Goal: Task Accomplishment & Management: Use online tool/utility

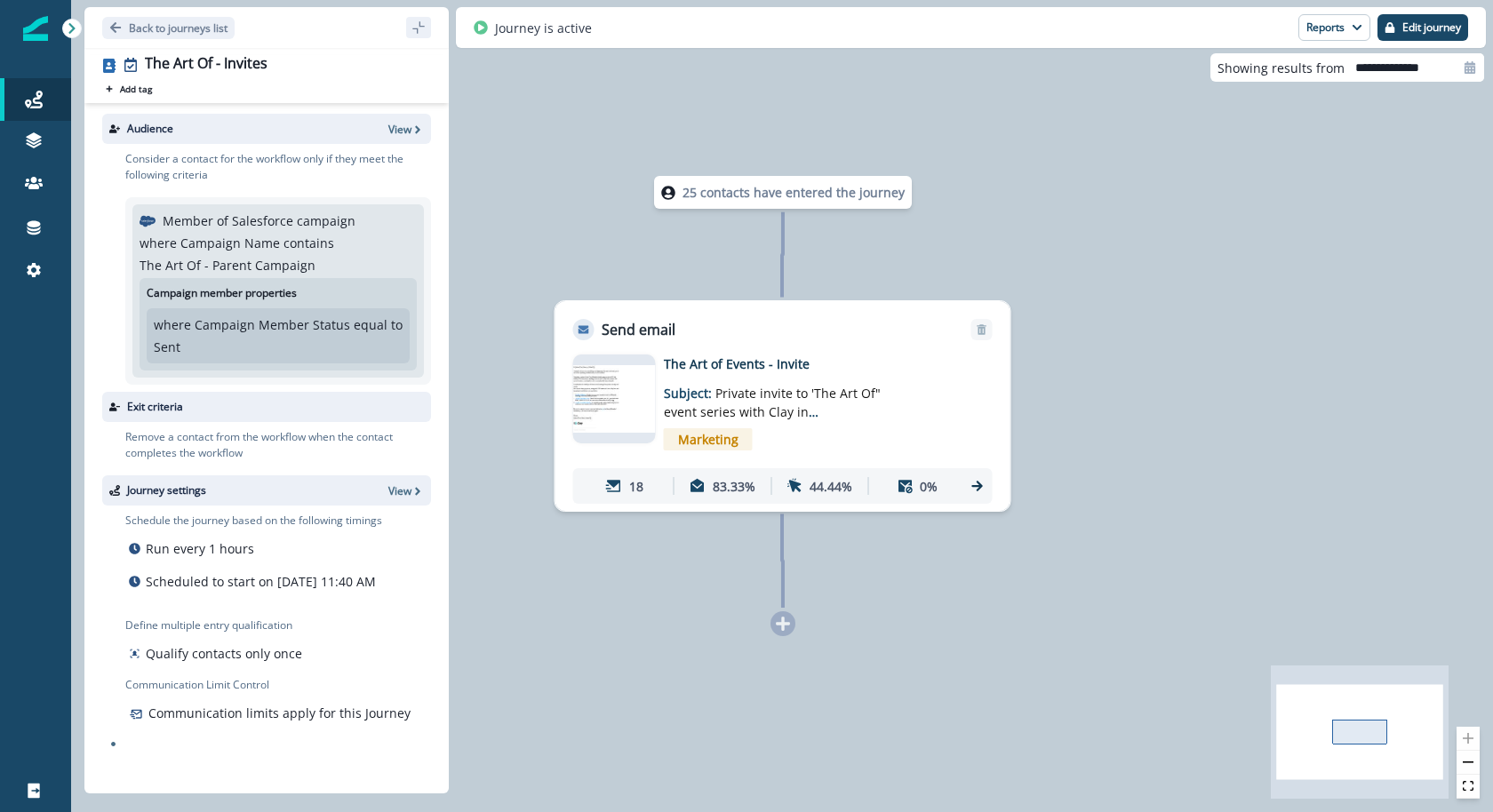
click at [624, 401] on img at bounding box center [614, 399] width 83 height 67
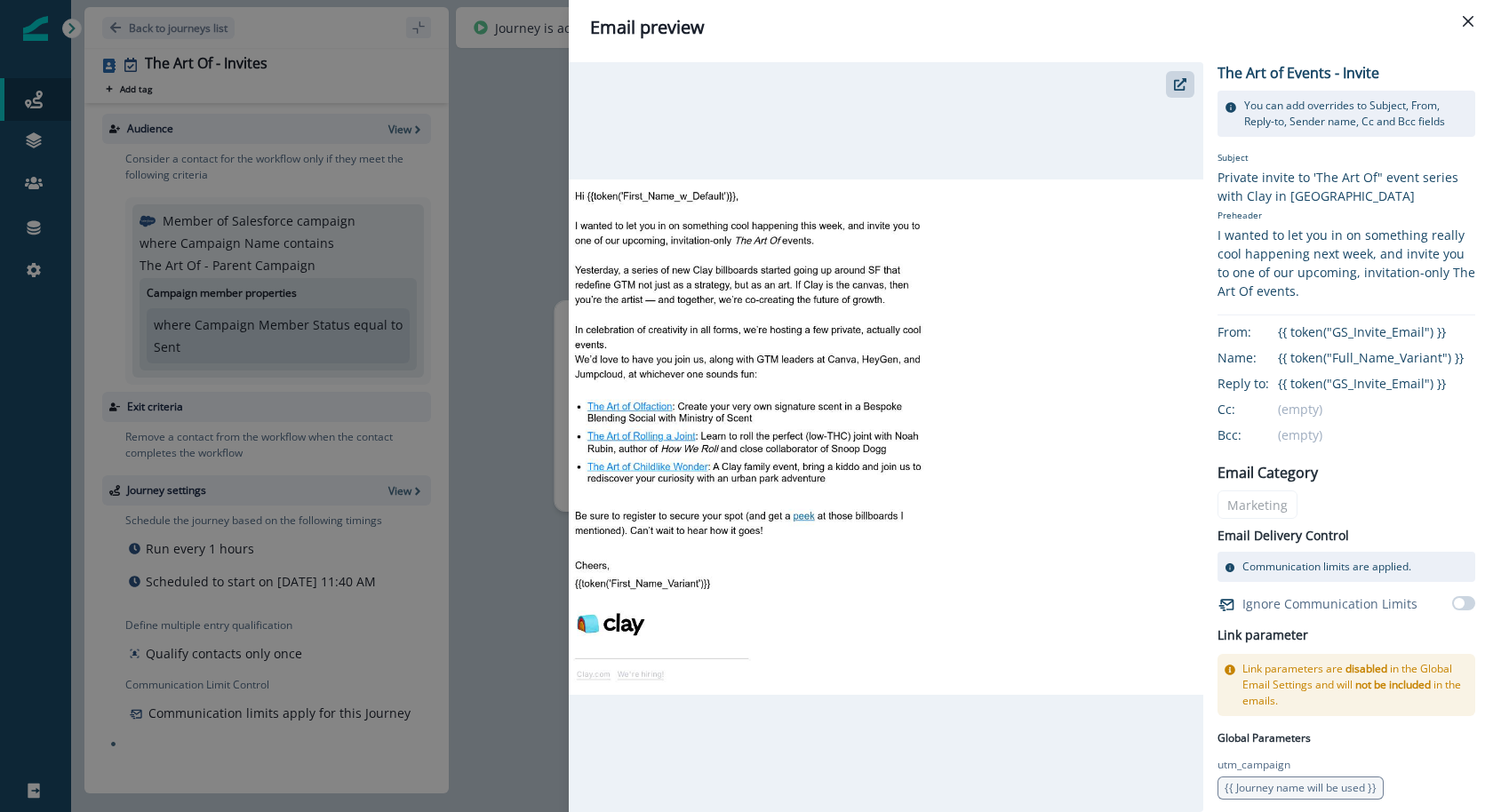
click at [255, 206] on div "Email preview The Art of Events - Invite You can add overrides to Subject, From…" at bounding box center [746, 406] width 1493 height 812
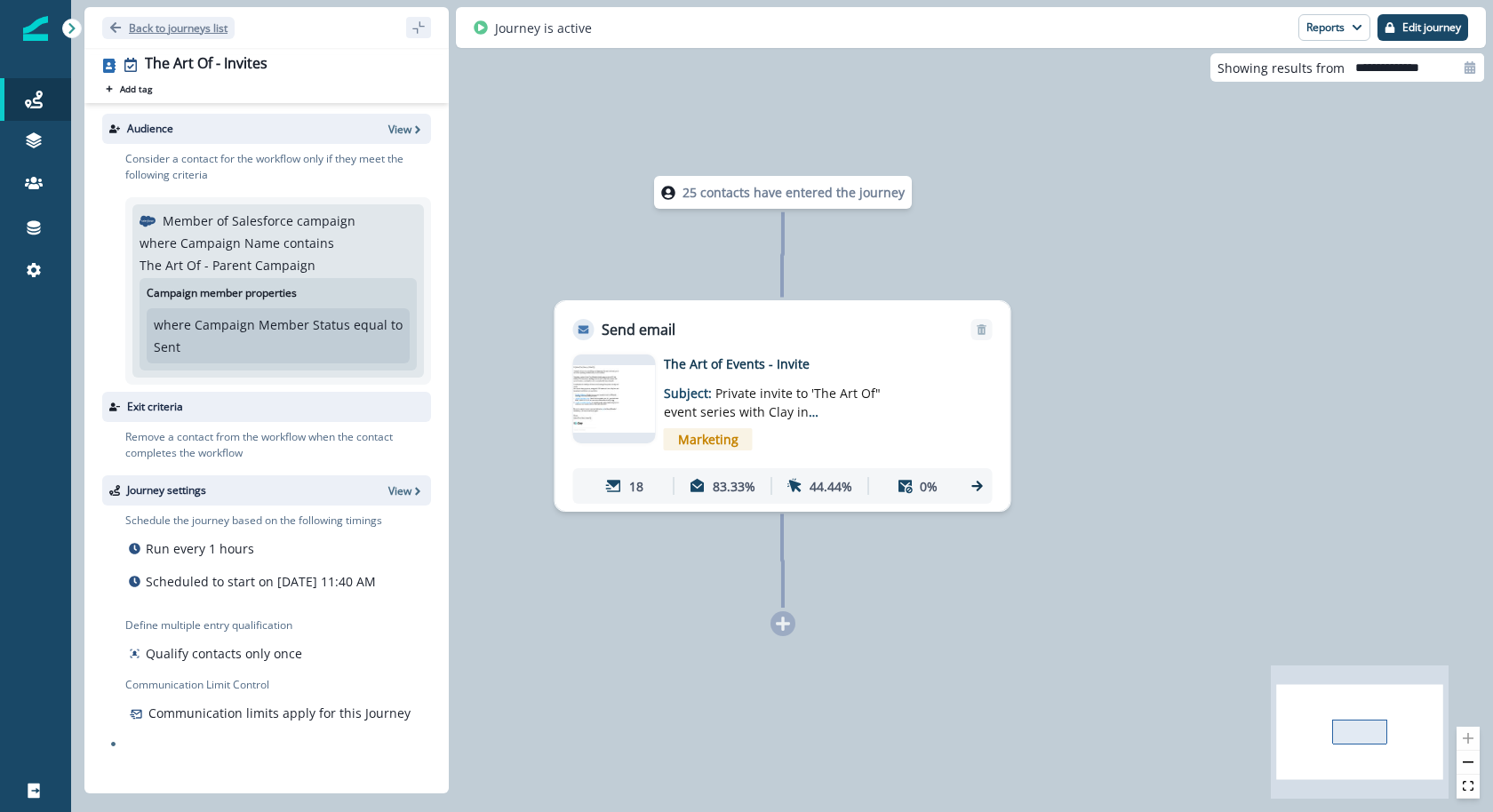
click at [130, 20] on p "Back to journeys list" at bounding box center [178, 27] width 98 height 15
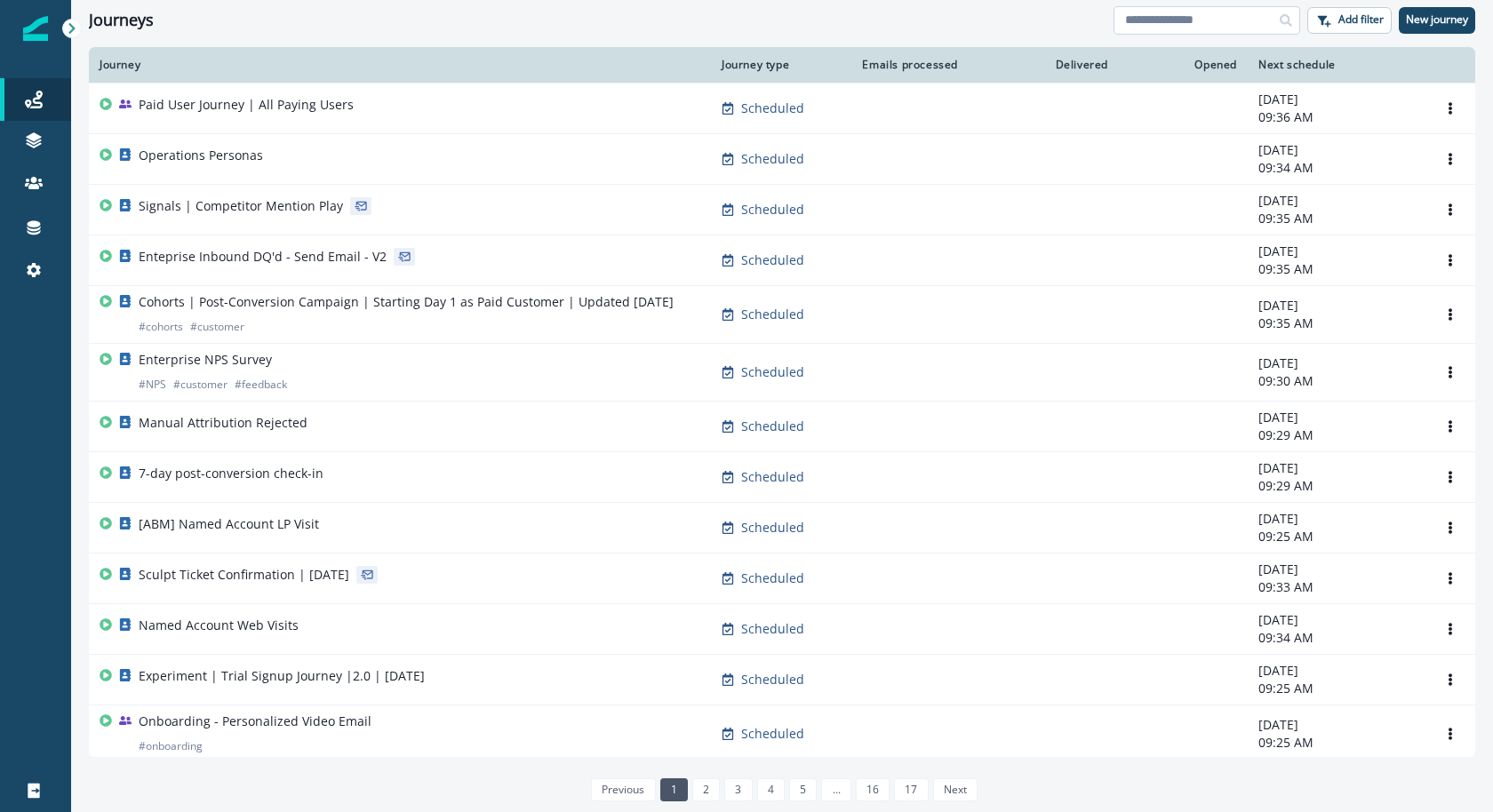
click at [1137, 26] on input at bounding box center [1207, 20] width 186 height 28
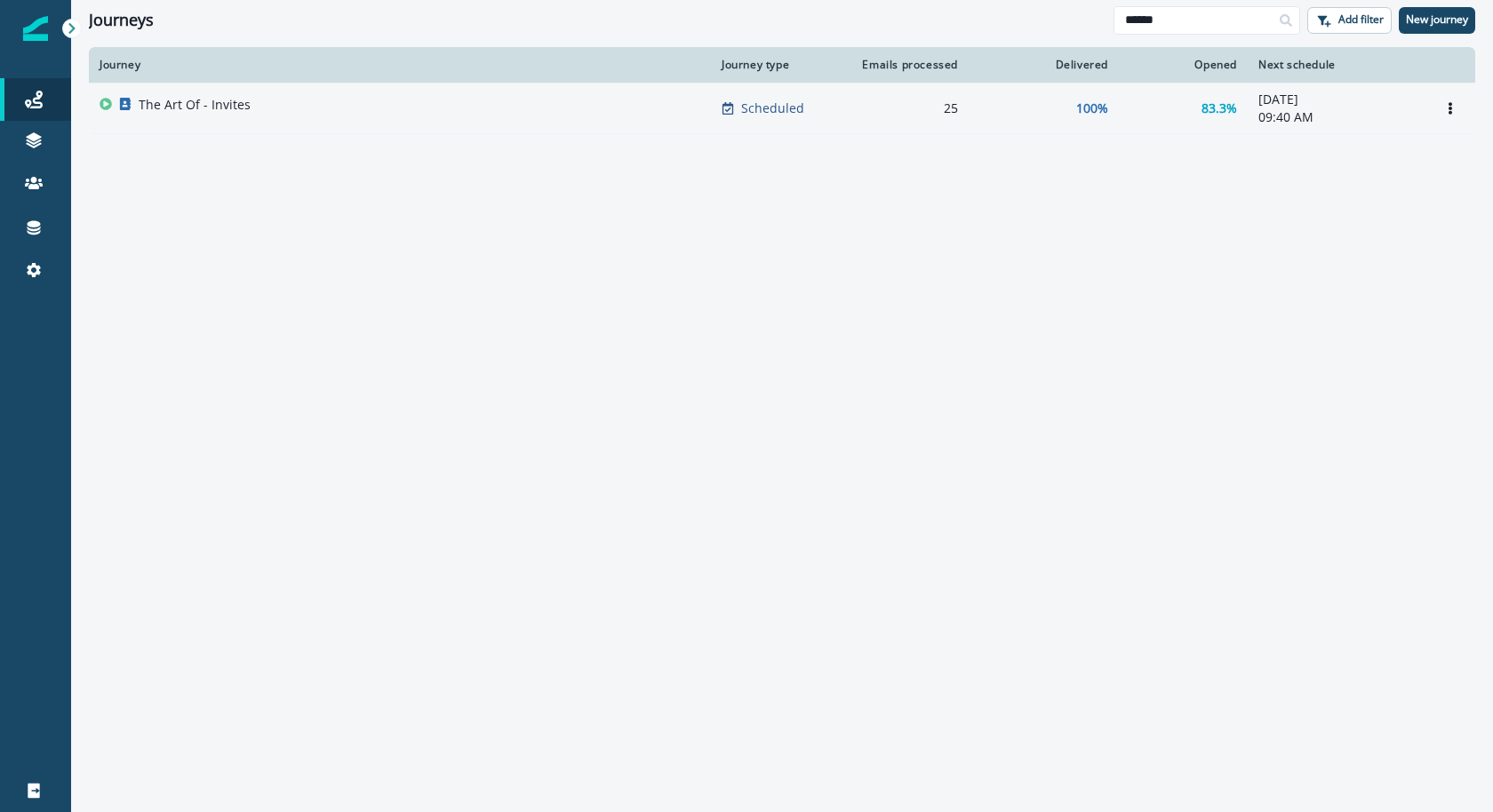
type input "******"
click at [536, 107] on div "The Art Of - Invites" at bounding box center [399, 108] width 601 height 25
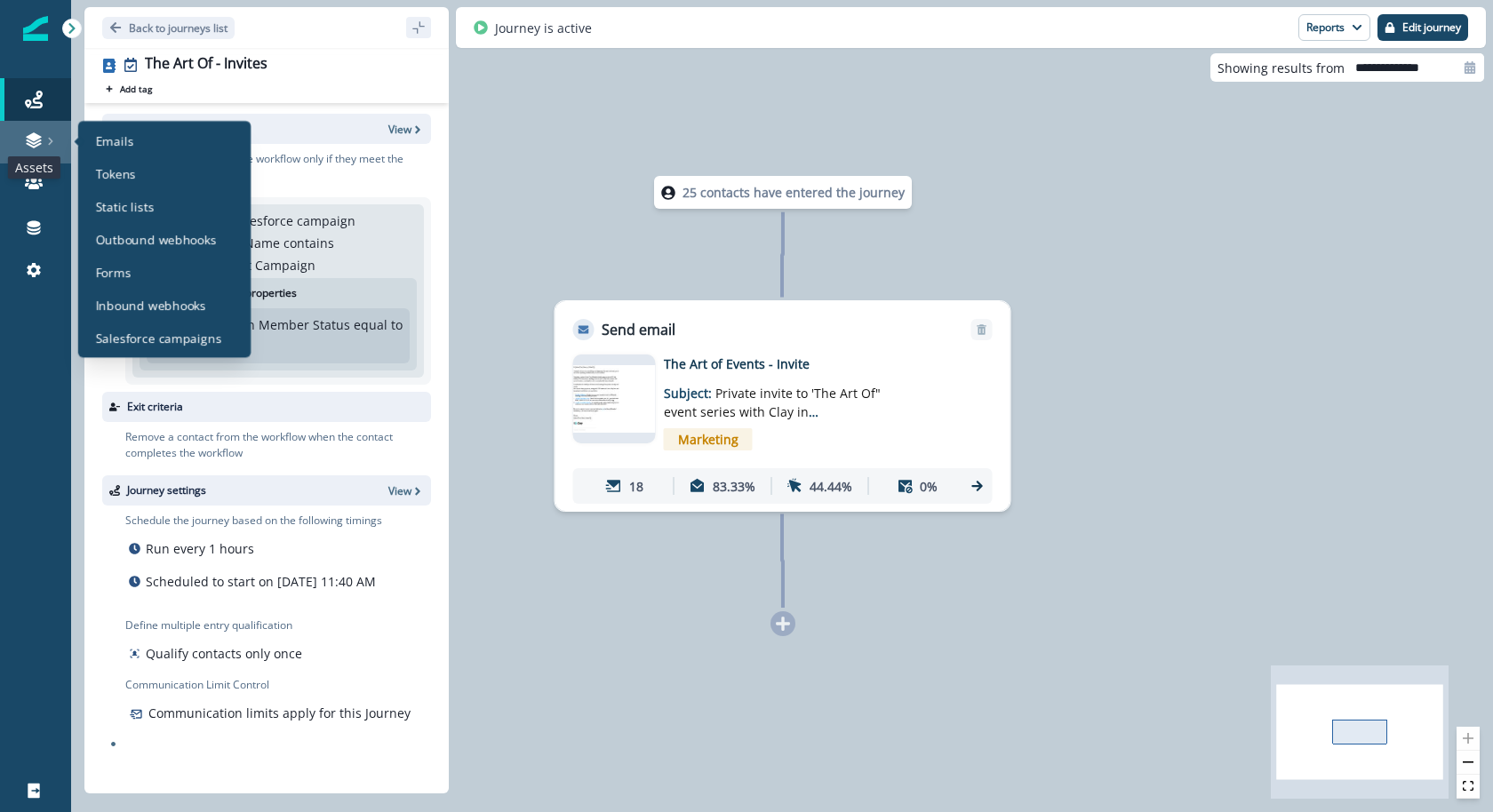
click at [25, 134] on icon at bounding box center [34, 141] width 18 height 18
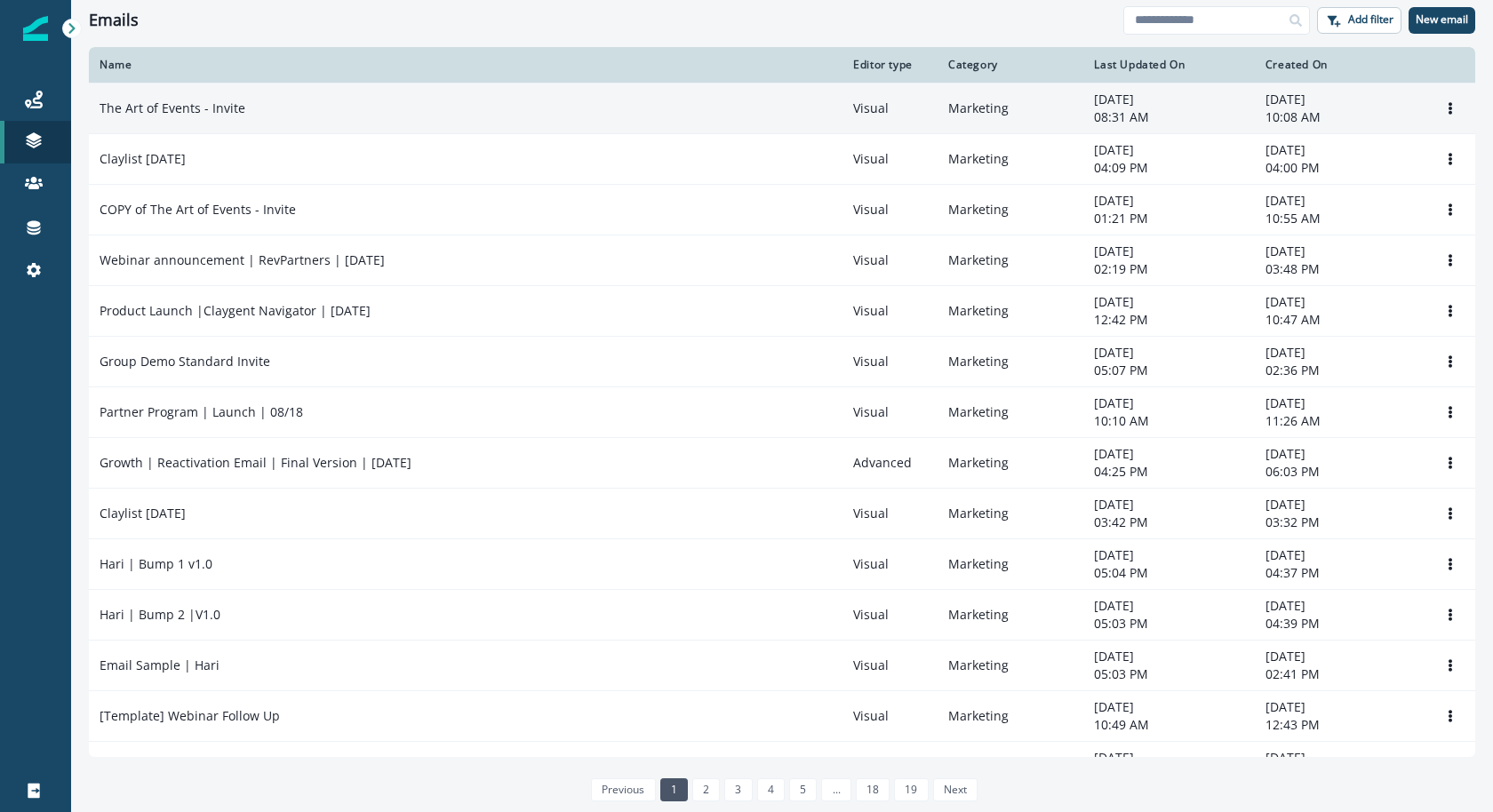
click at [667, 117] on td "The Art of Events - Invite" at bounding box center [466, 108] width 754 height 51
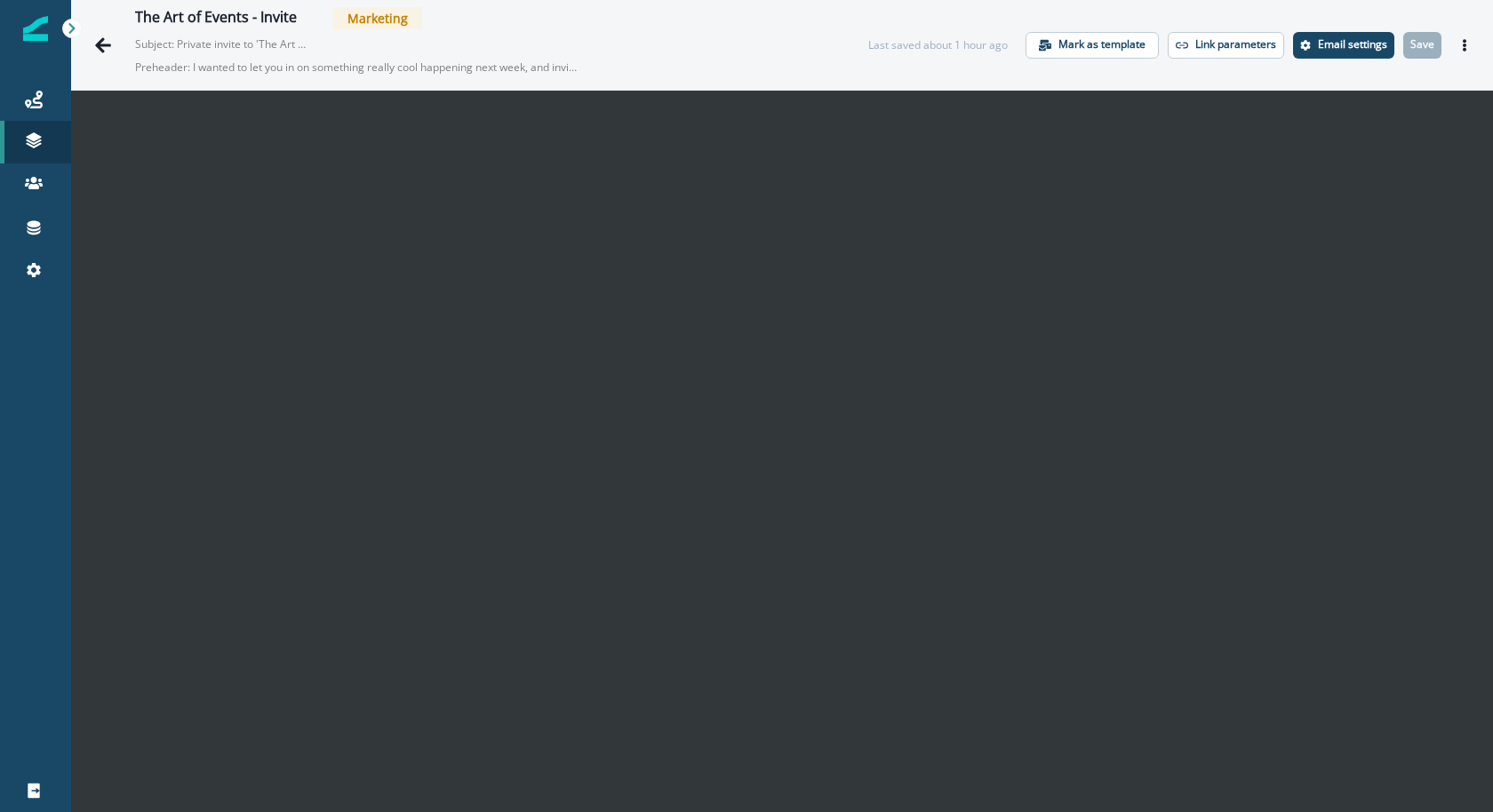
scroll to position [9, 0]
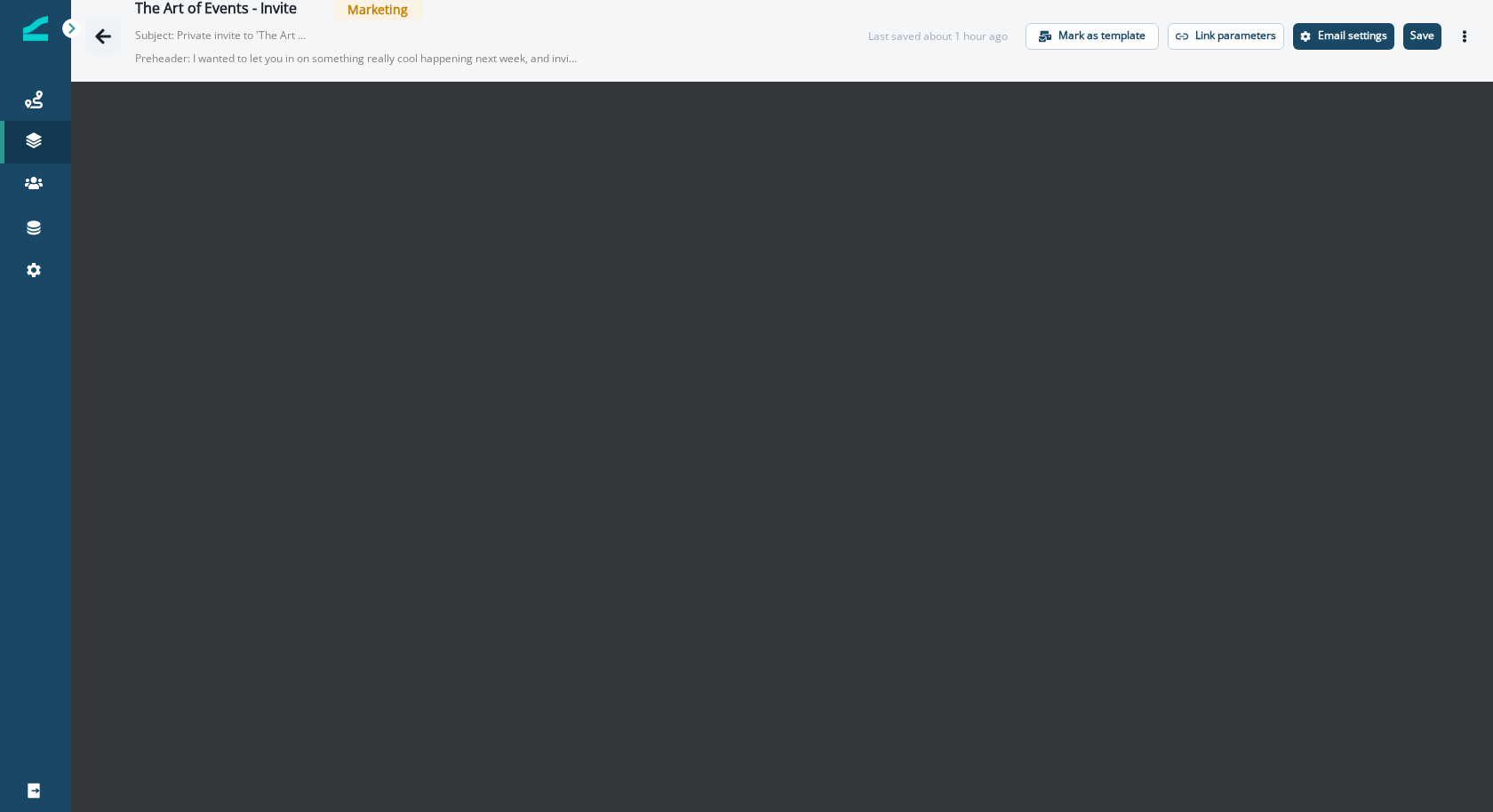
click at [96, 42] on icon "Go back" at bounding box center [104, 36] width 18 height 18
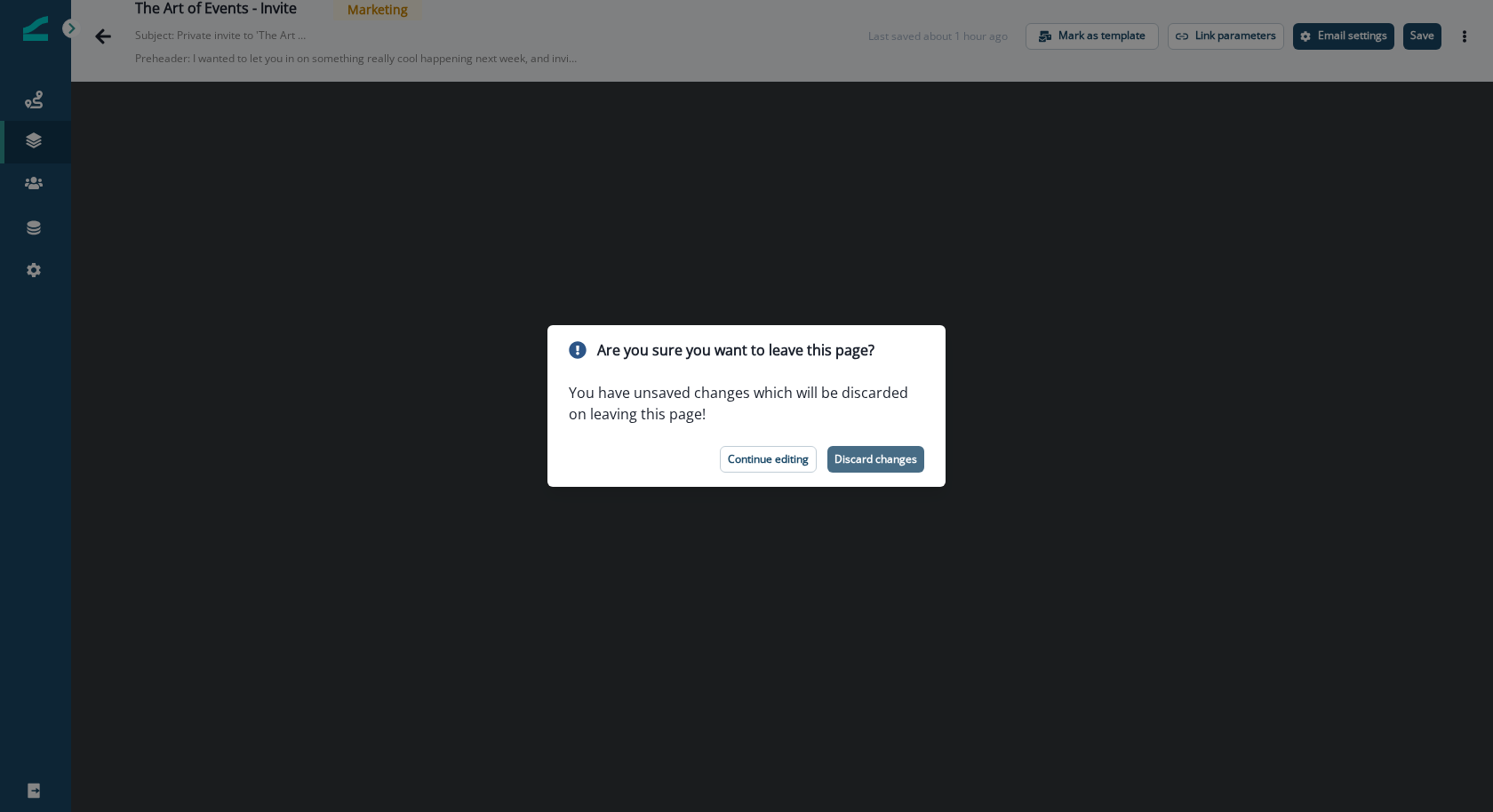
click at [886, 459] on p "Discard changes" at bounding box center [876, 459] width 83 height 13
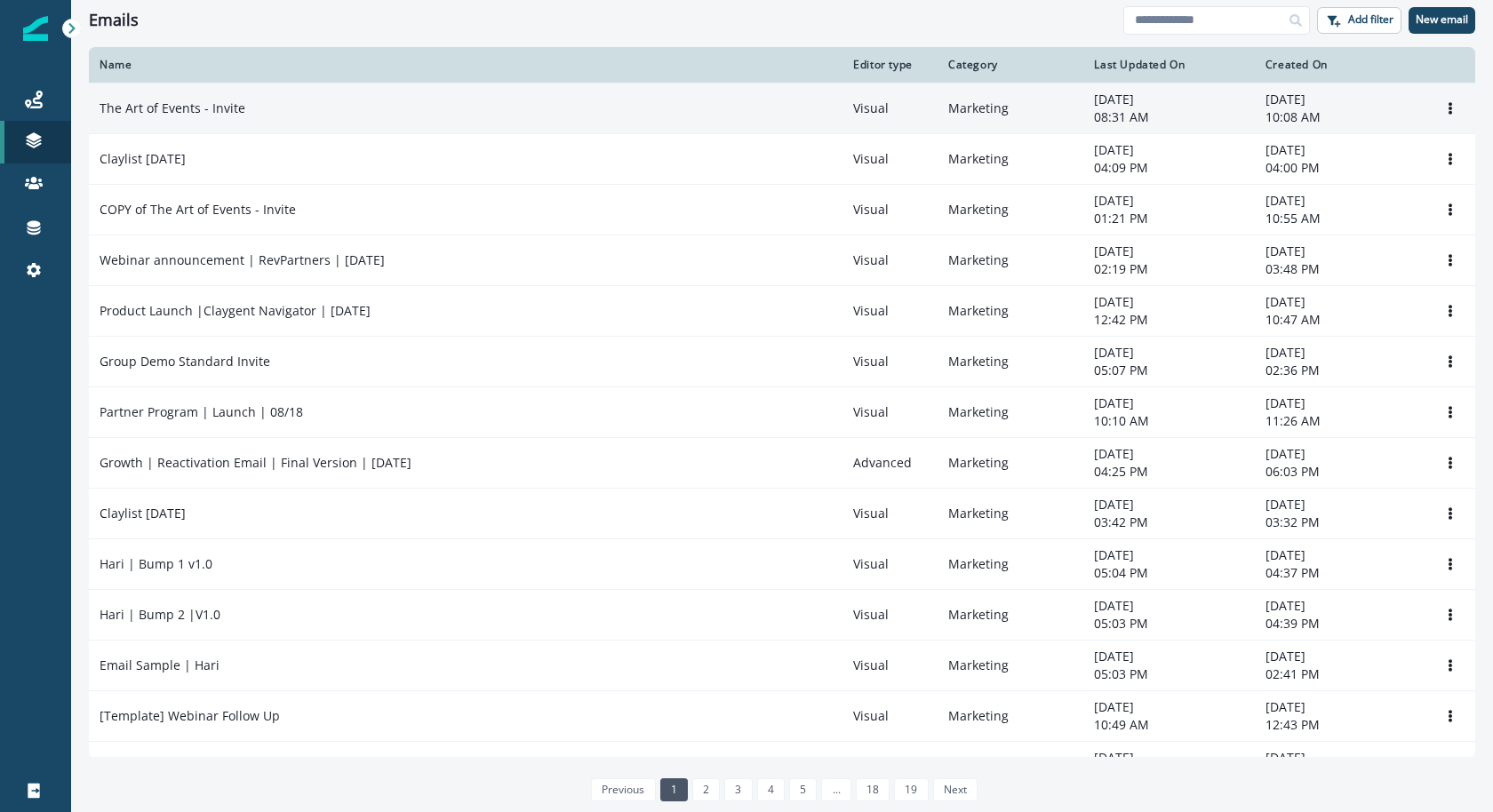
click at [674, 119] on td "The Art of Events - Invite" at bounding box center [466, 108] width 754 height 51
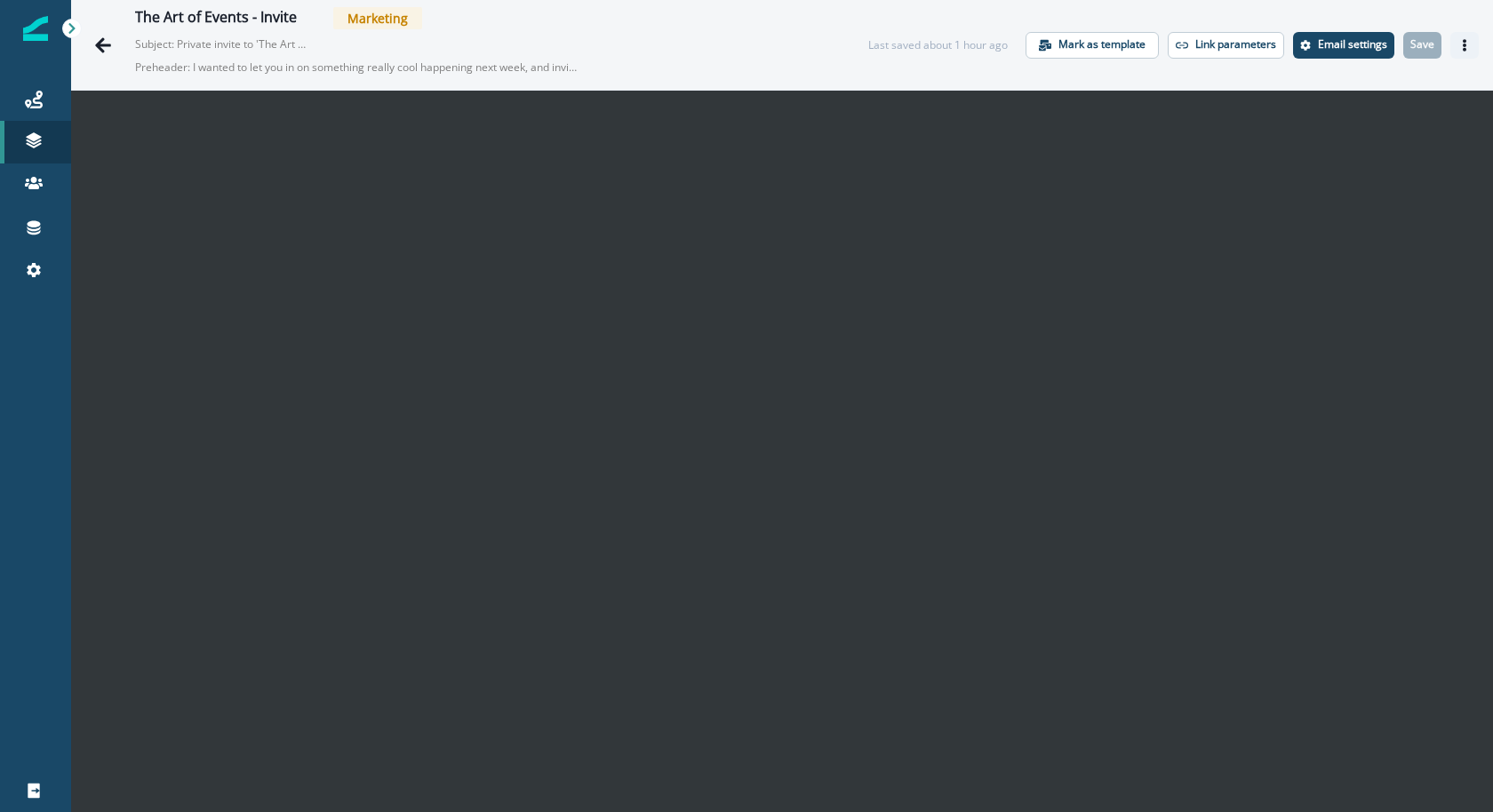
click at [1468, 44] on icon "Actions" at bounding box center [1465, 45] width 13 height 13
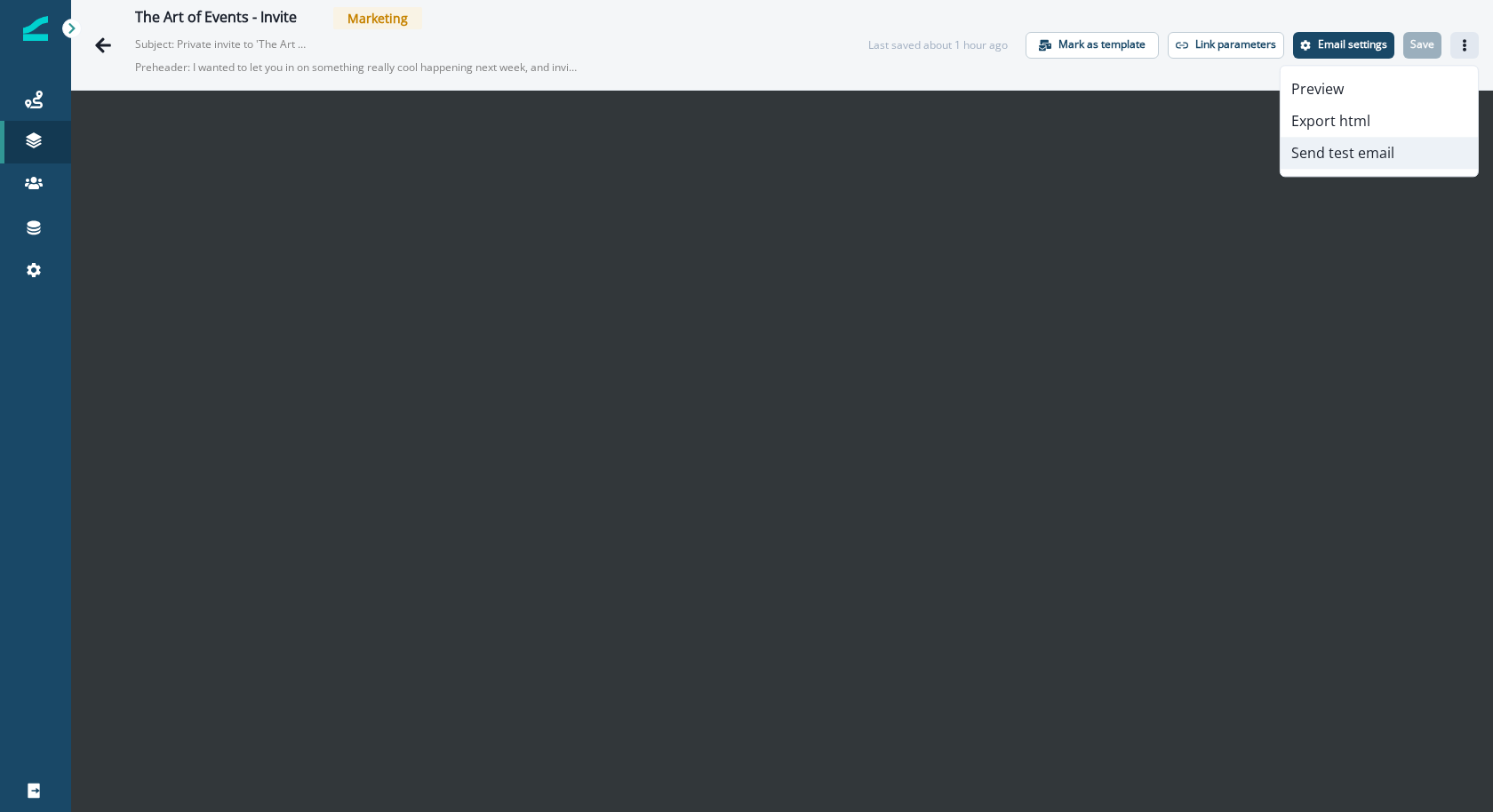
click at [1428, 150] on button "Send test email" at bounding box center [1378, 153] width 197 height 32
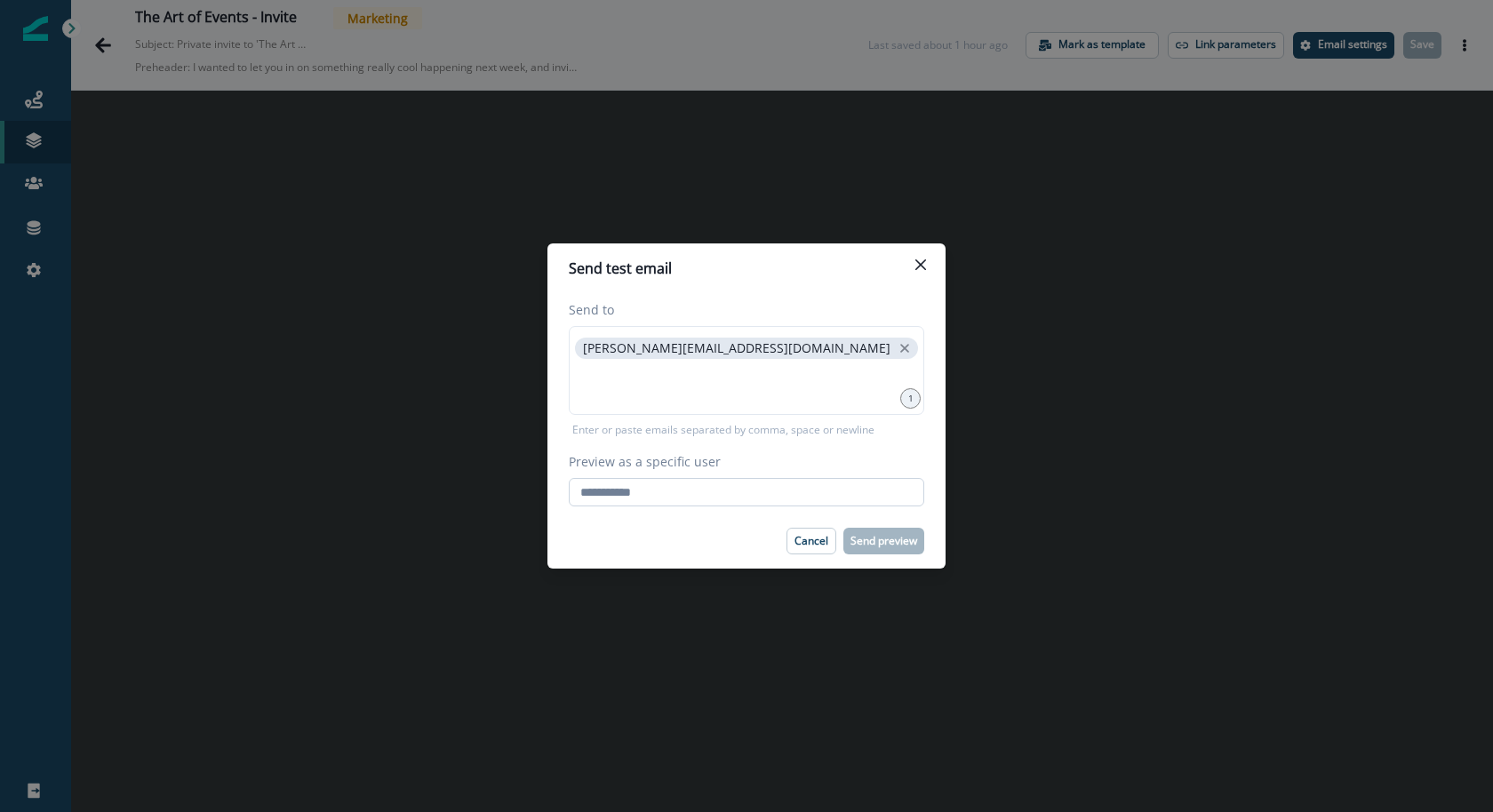
click at [739, 484] on input "Preview as a specific user" at bounding box center [746, 492] width 356 height 28
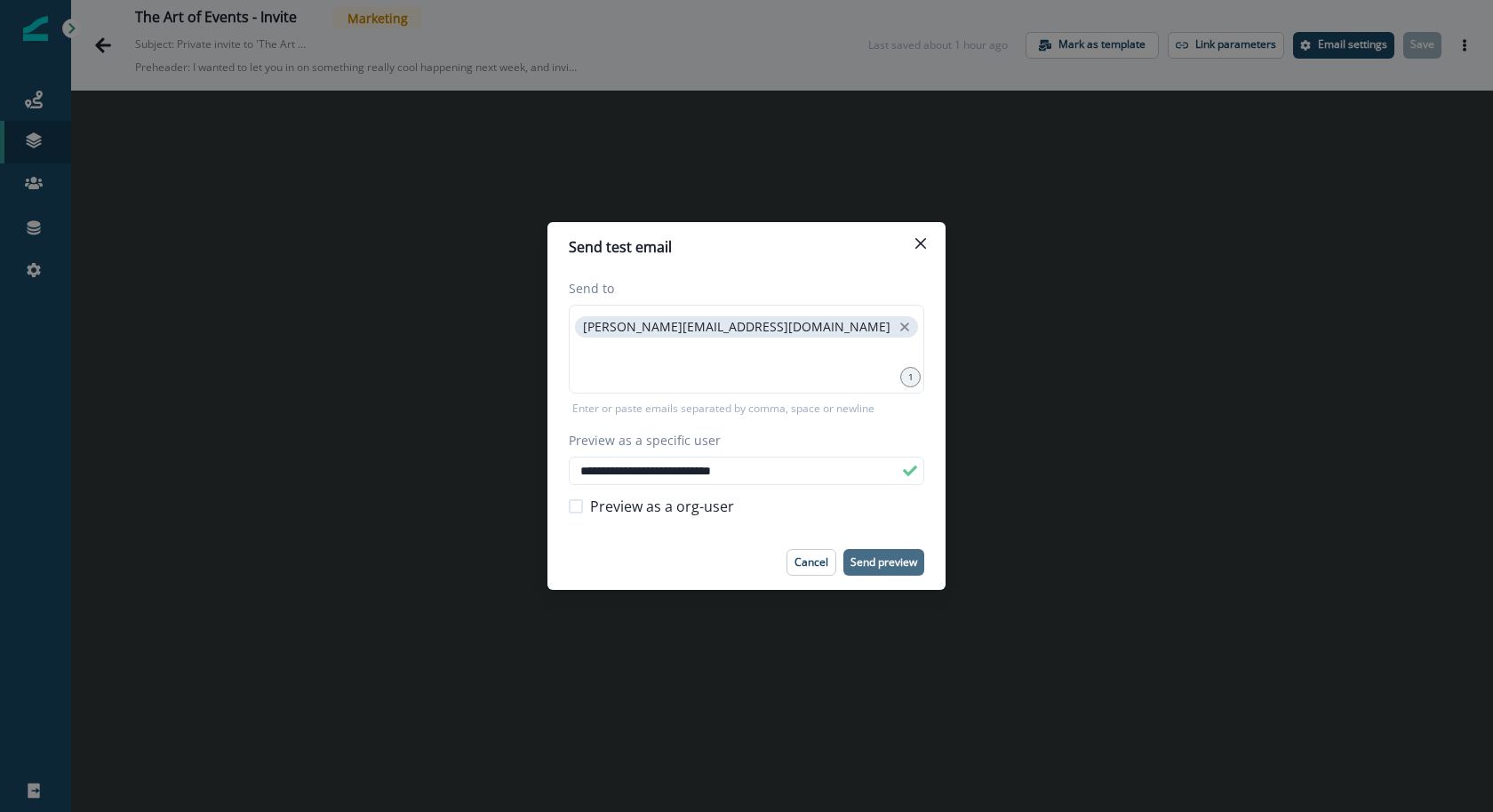
type input "**********"
click at [871, 562] on p "Send preview" at bounding box center [883, 563] width 66 height 13
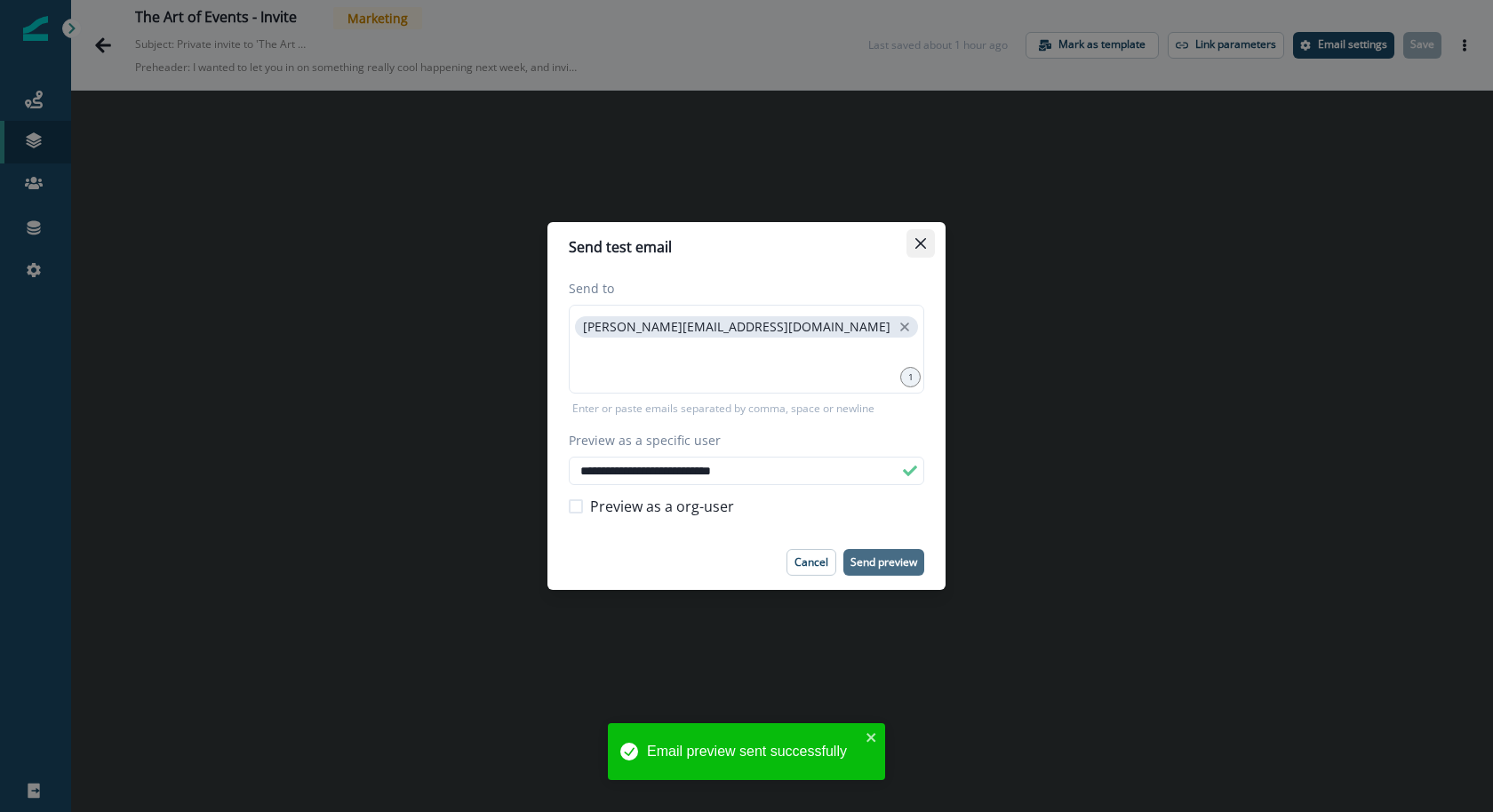
click at [916, 248] on icon "Close" at bounding box center [921, 244] width 11 height 11
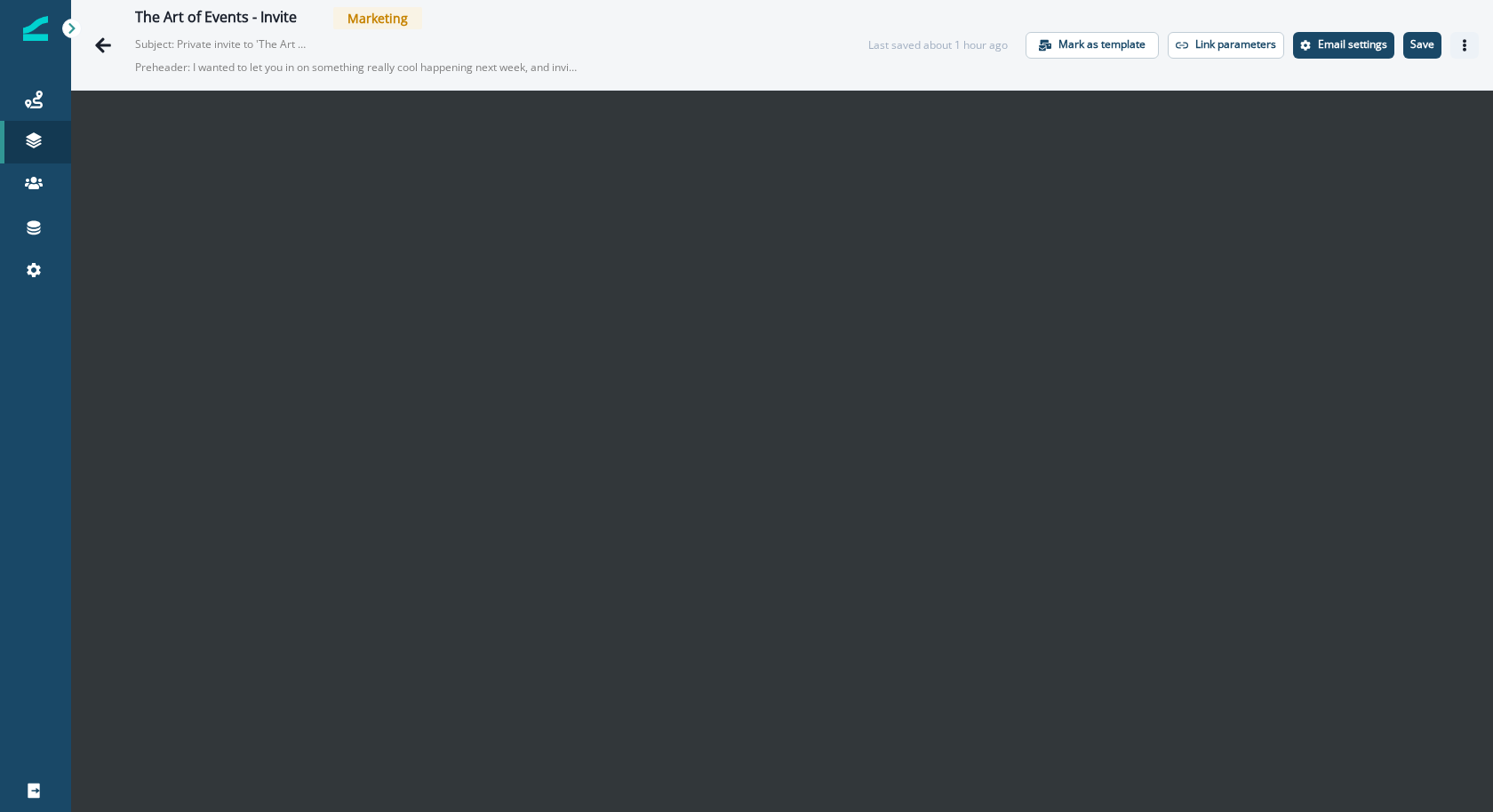
click at [1457, 44] on button "Actions" at bounding box center [1464, 45] width 28 height 26
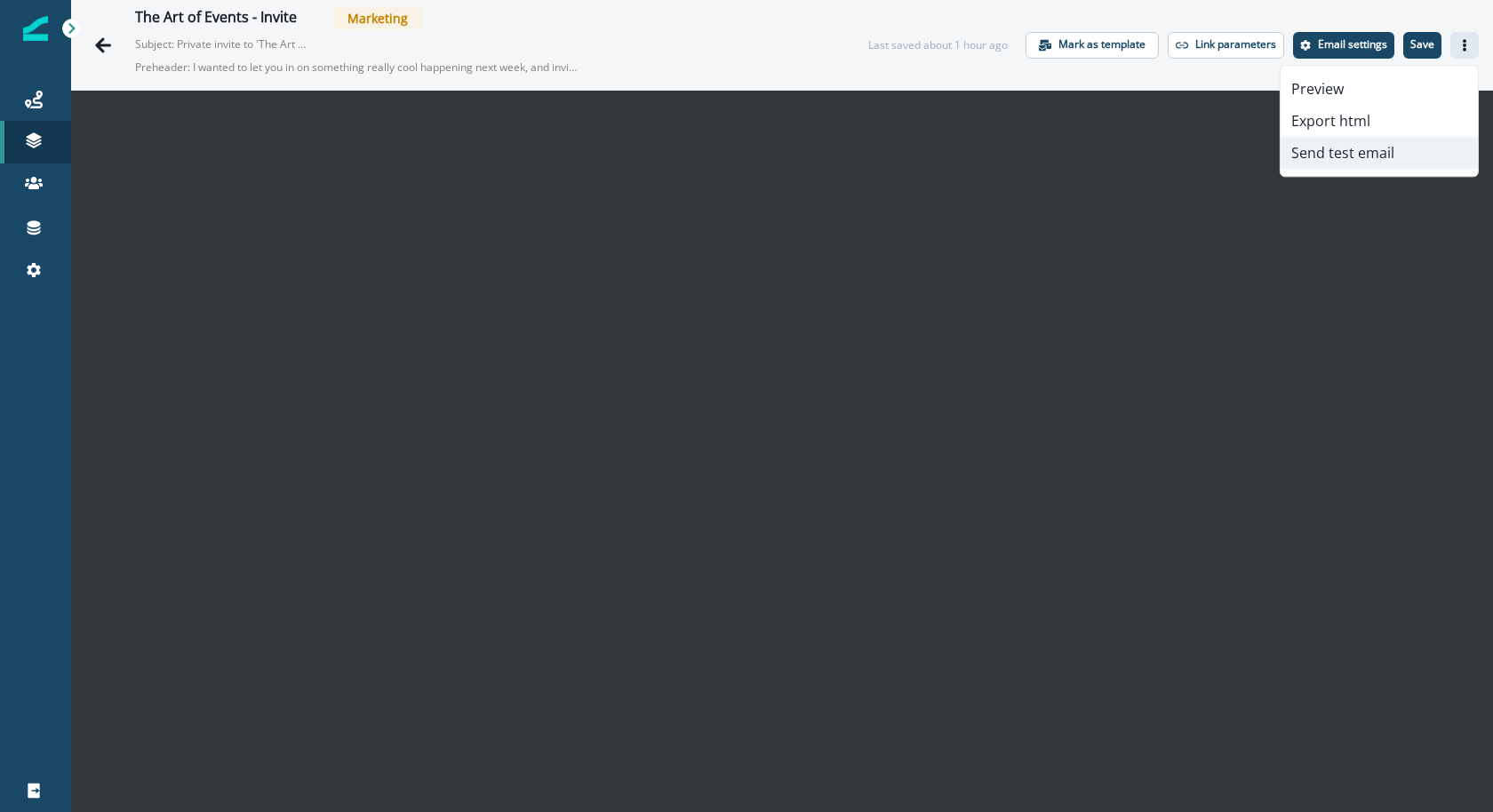
click at [1427, 152] on button "Send test email" at bounding box center [1378, 153] width 197 height 32
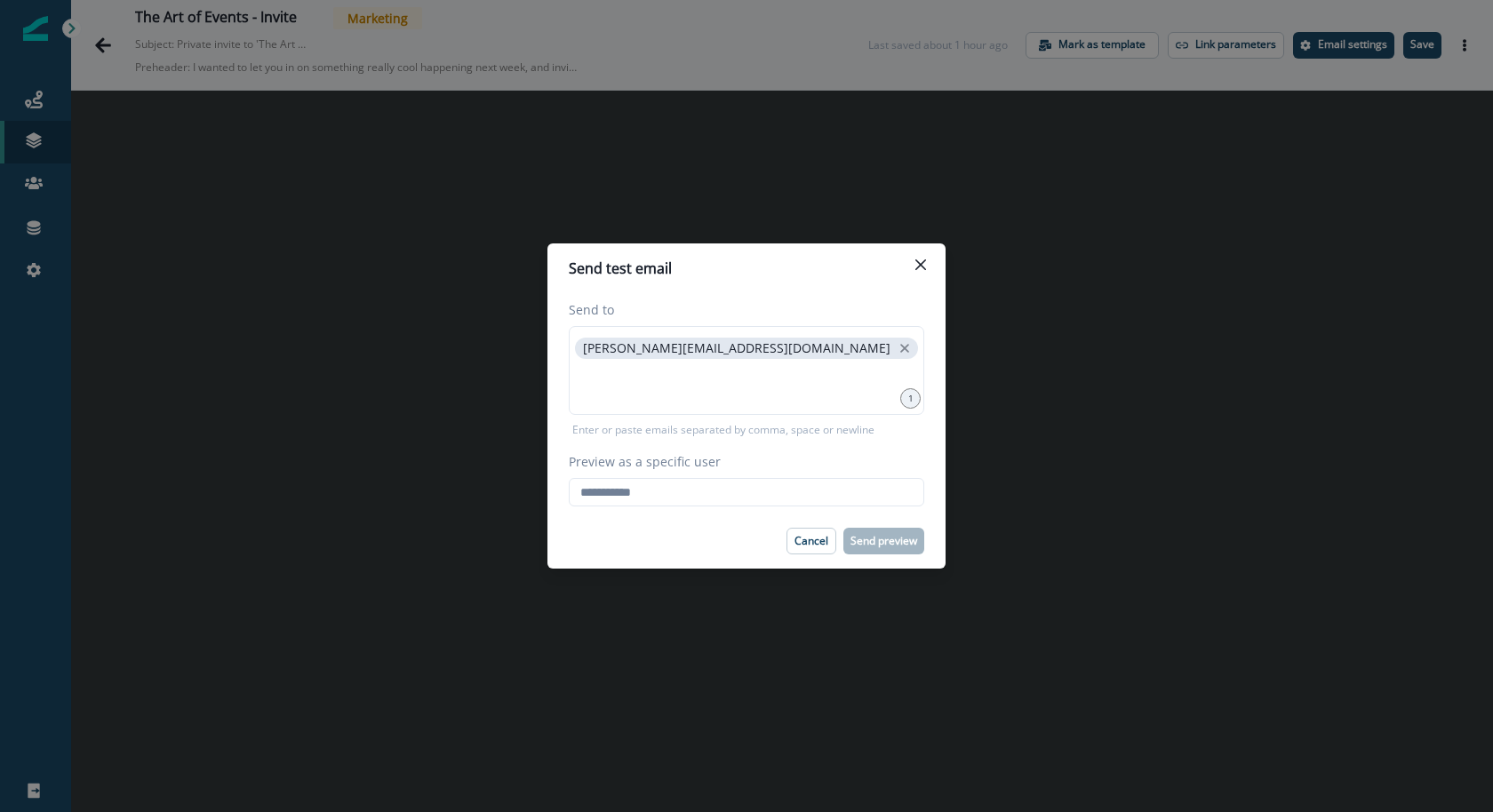
click at [807, 471] on div "Preview as a specific user Loading... Person data unavailable" at bounding box center [746, 480] width 356 height 55
click at [792, 484] on input "Preview as a specific user" at bounding box center [746, 492] width 356 height 28
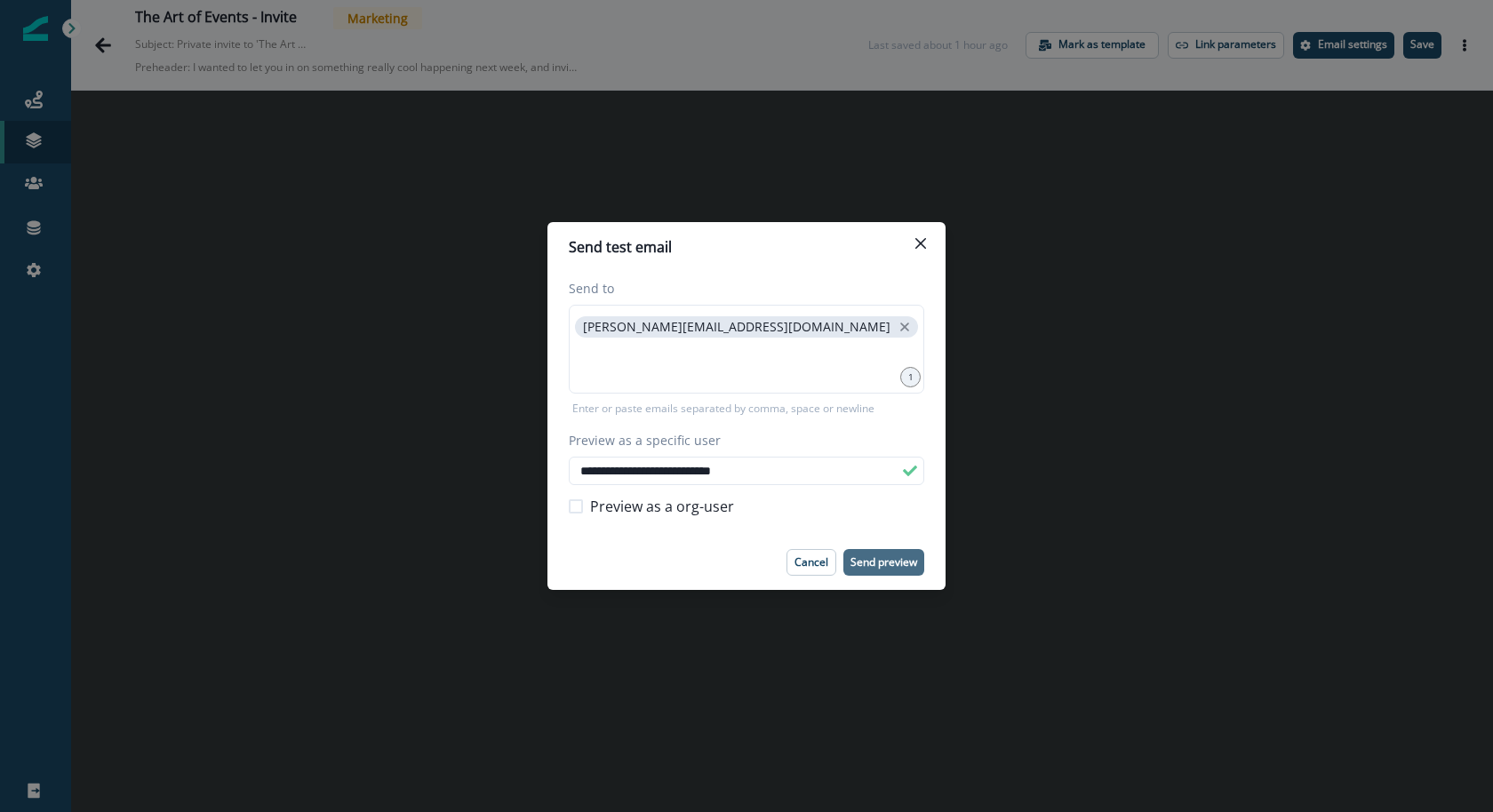
type input "**********"
click at [858, 559] on p "Send preview" at bounding box center [883, 563] width 66 height 13
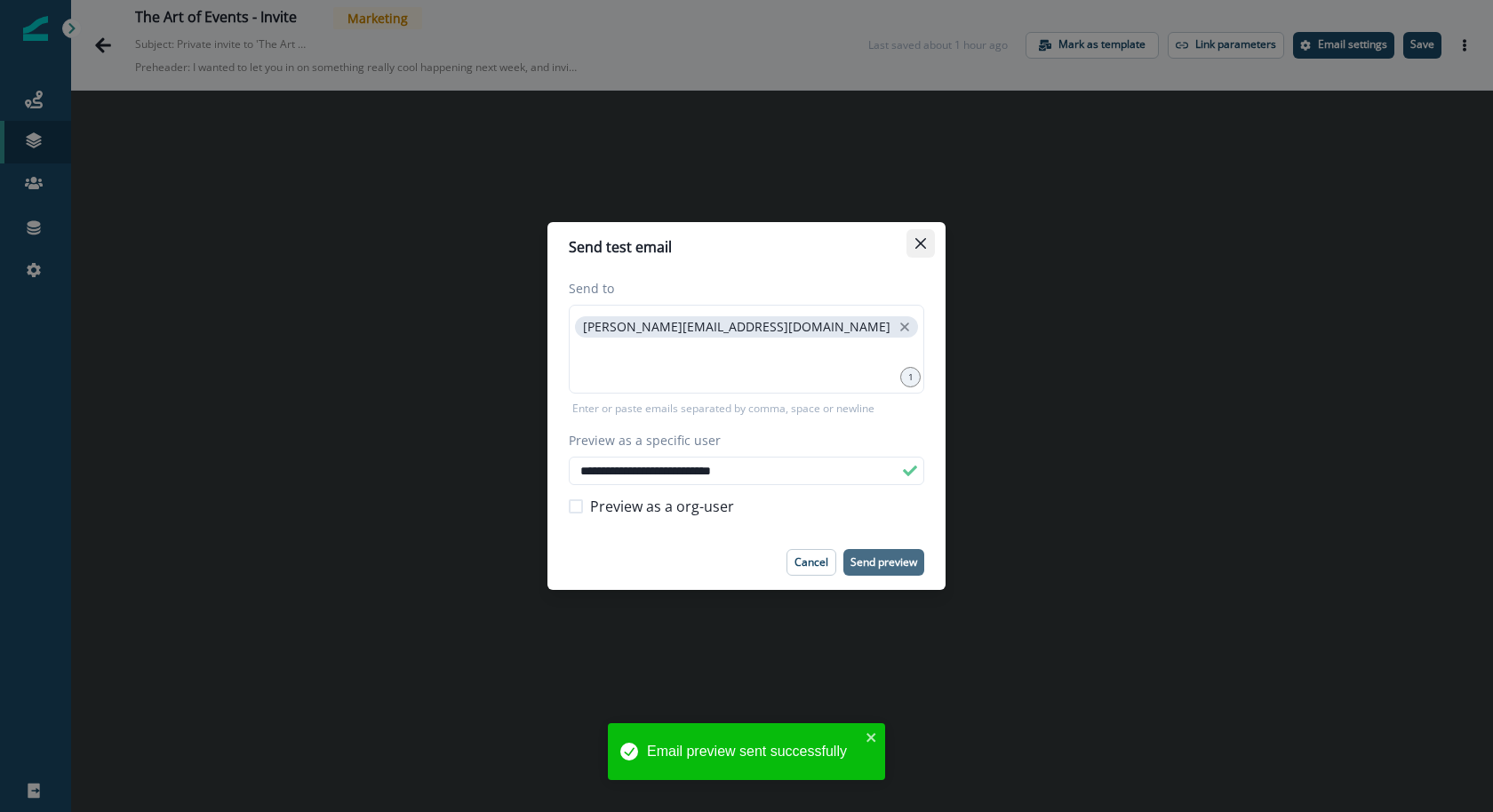
click at [929, 246] on button "Close" at bounding box center [920, 243] width 28 height 28
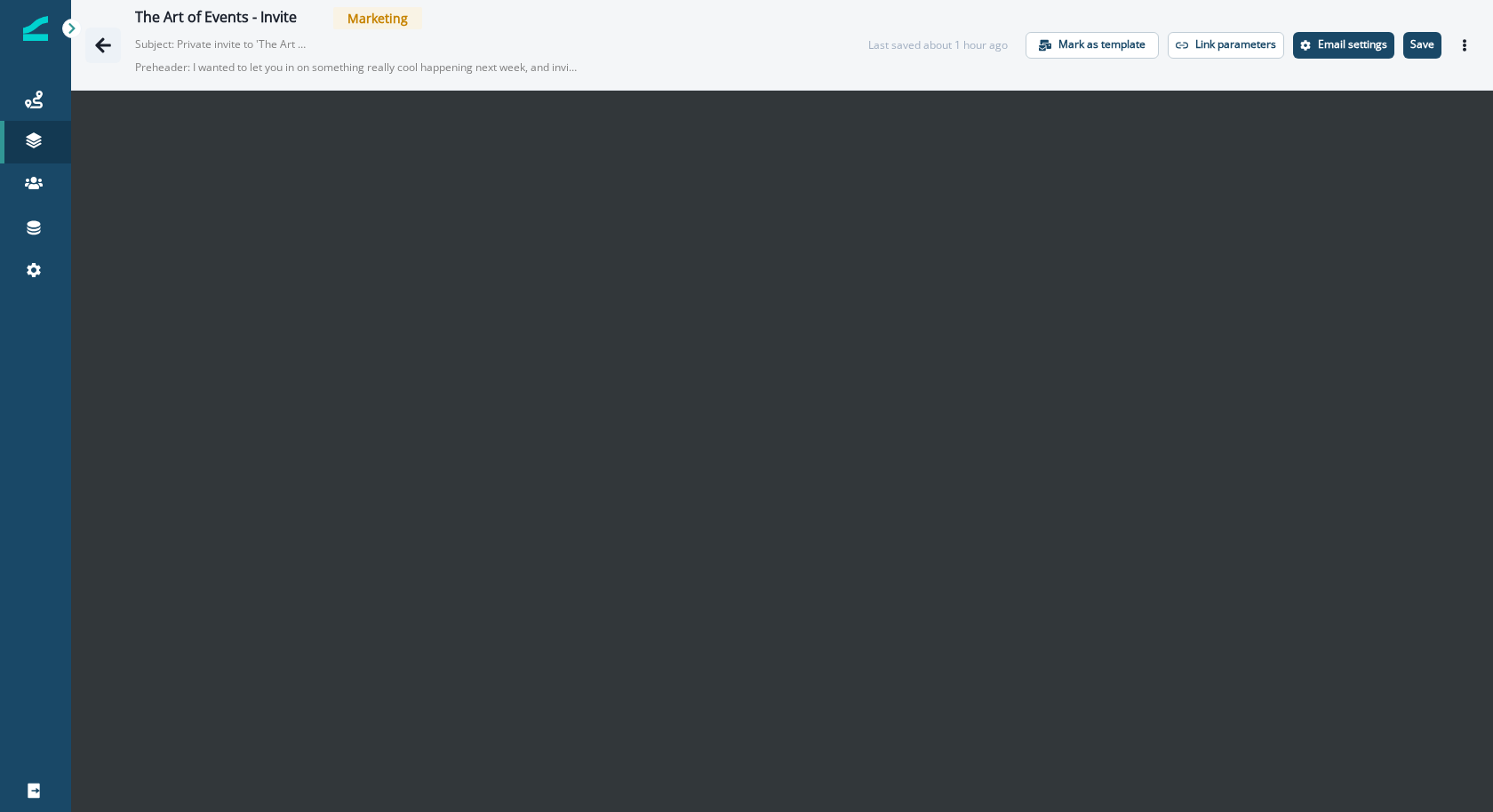
click at [90, 48] on button "Go back" at bounding box center [103, 45] width 35 height 35
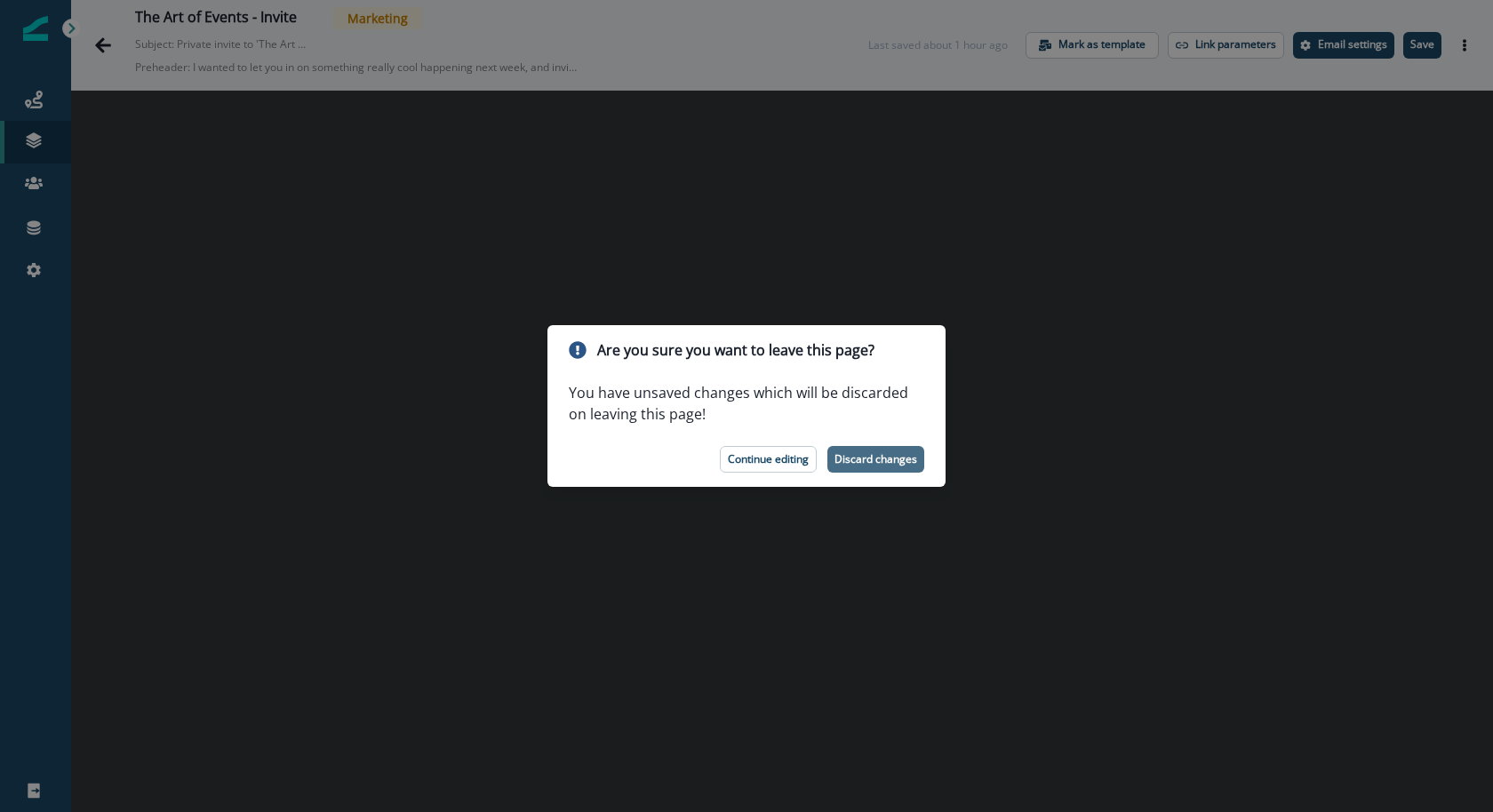
click at [890, 465] on p "Discard changes" at bounding box center [876, 459] width 83 height 13
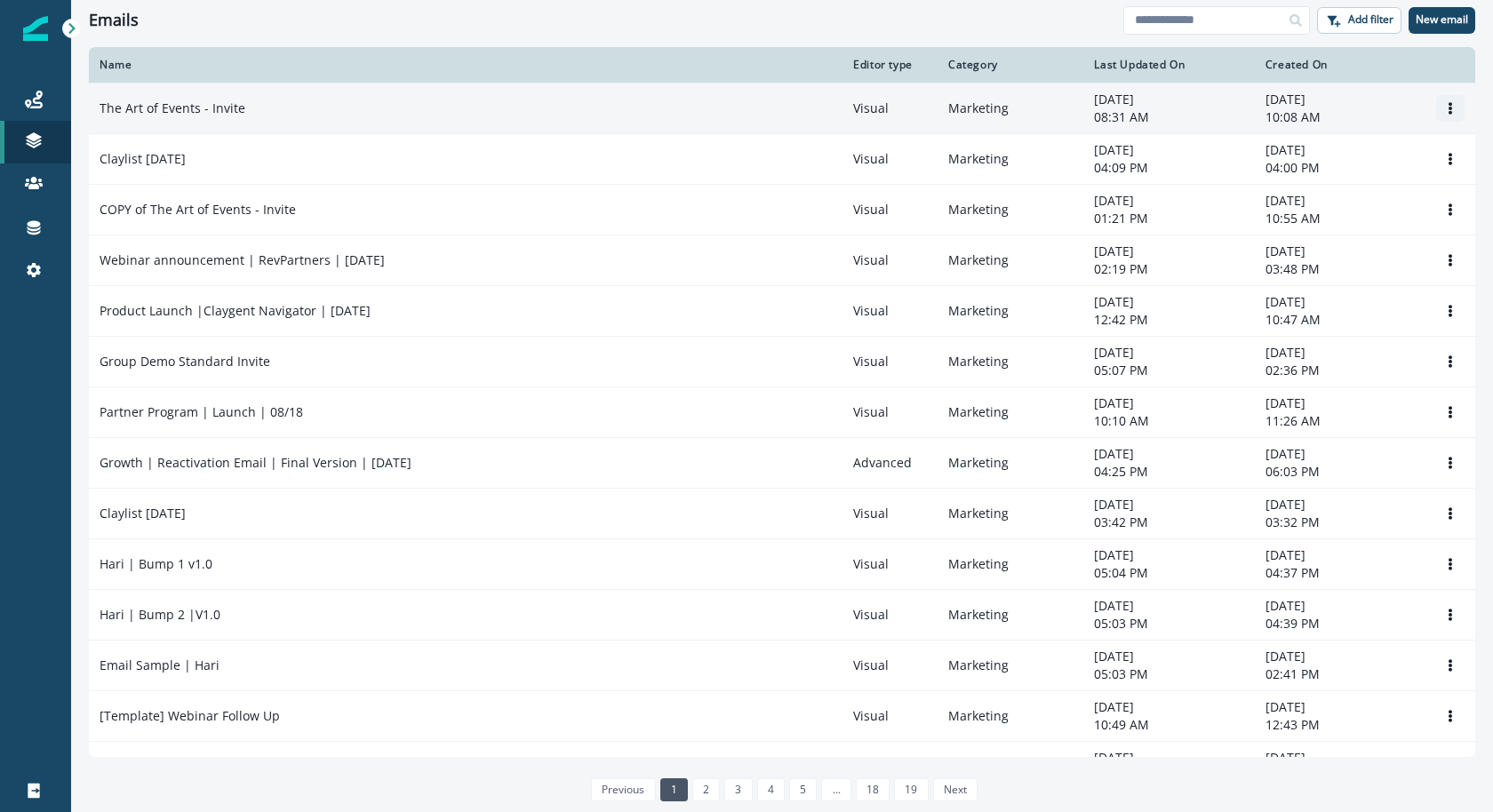
click at [1446, 102] on icon "Options" at bounding box center [1450, 108] width 13 height 13
click at [1402, 157] on button "Clone" at bounding box center [1365, 150] width 197 height 28
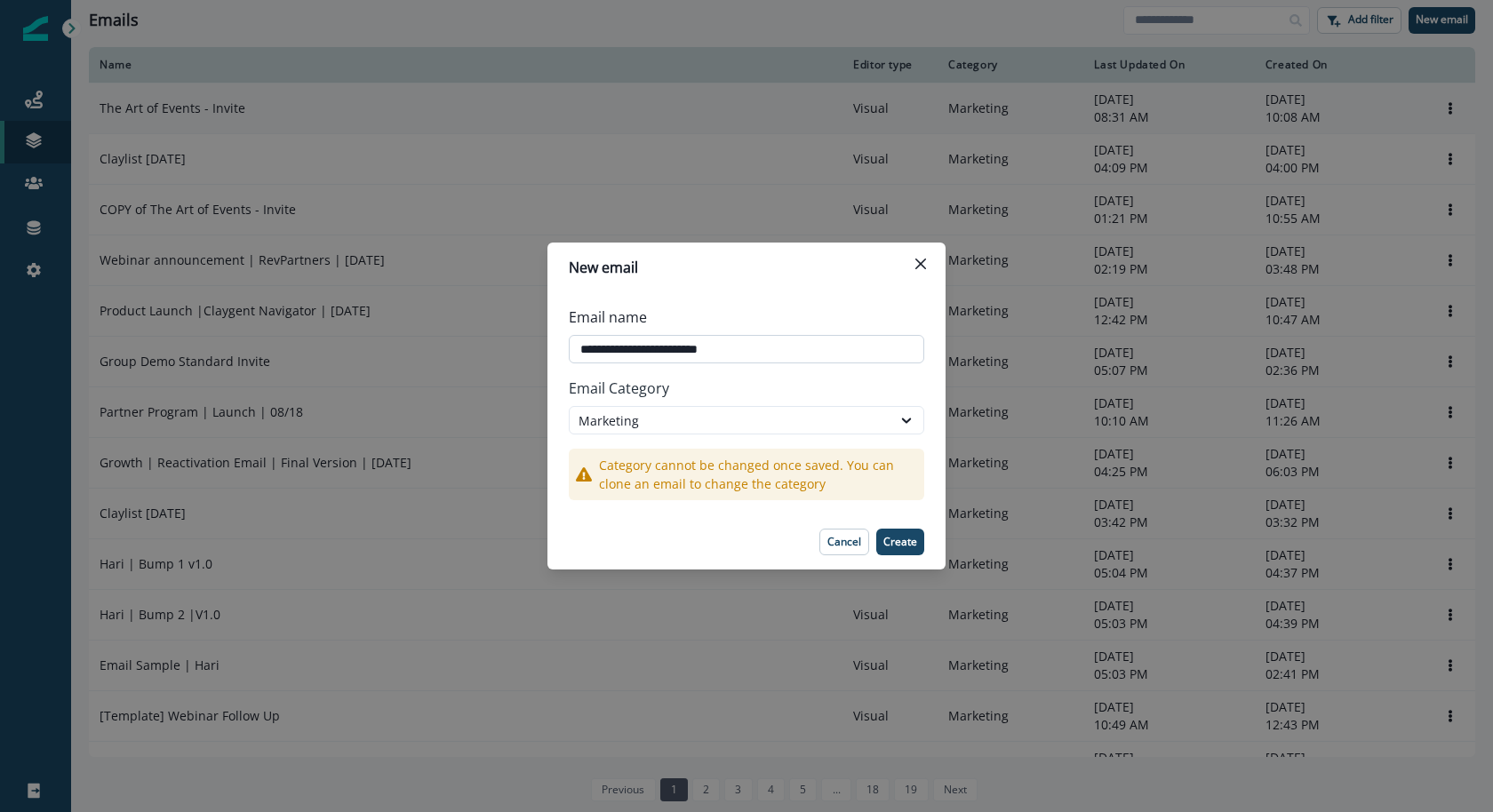
click at [584, 351] on input "**********" at bounding box center [746, 348] width 356 height 28
type input "**********"
click at [847, 533] on button "Cancel" at bounding box center [844, 542] width 50 height 26
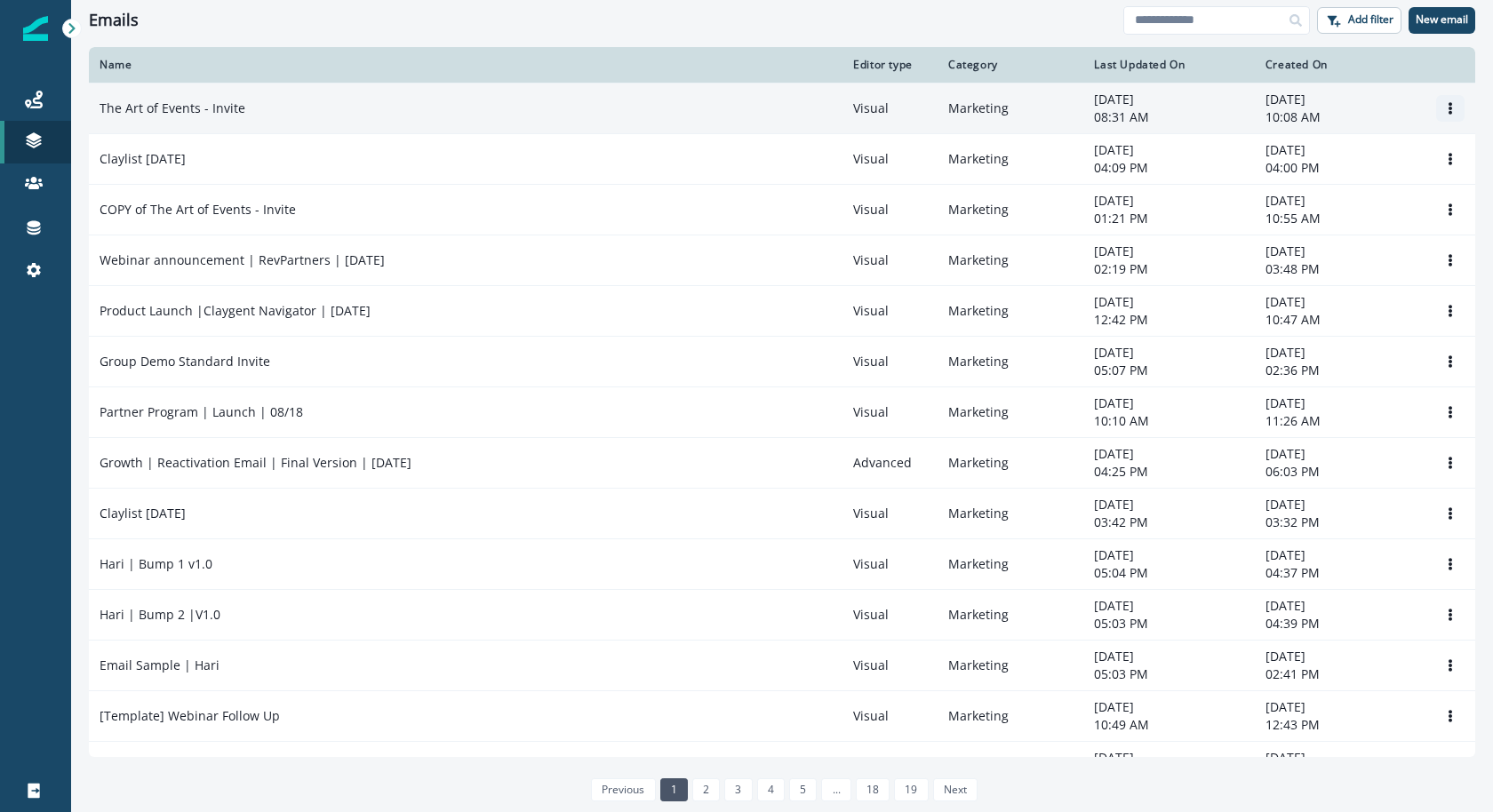
click at [1445, 106] on icon "Options" at bounding box center [1450, 108] width 13 height 13
click at [1407, 165] on button "Rename" at bounding box center [1365, 178] width 197 height 28
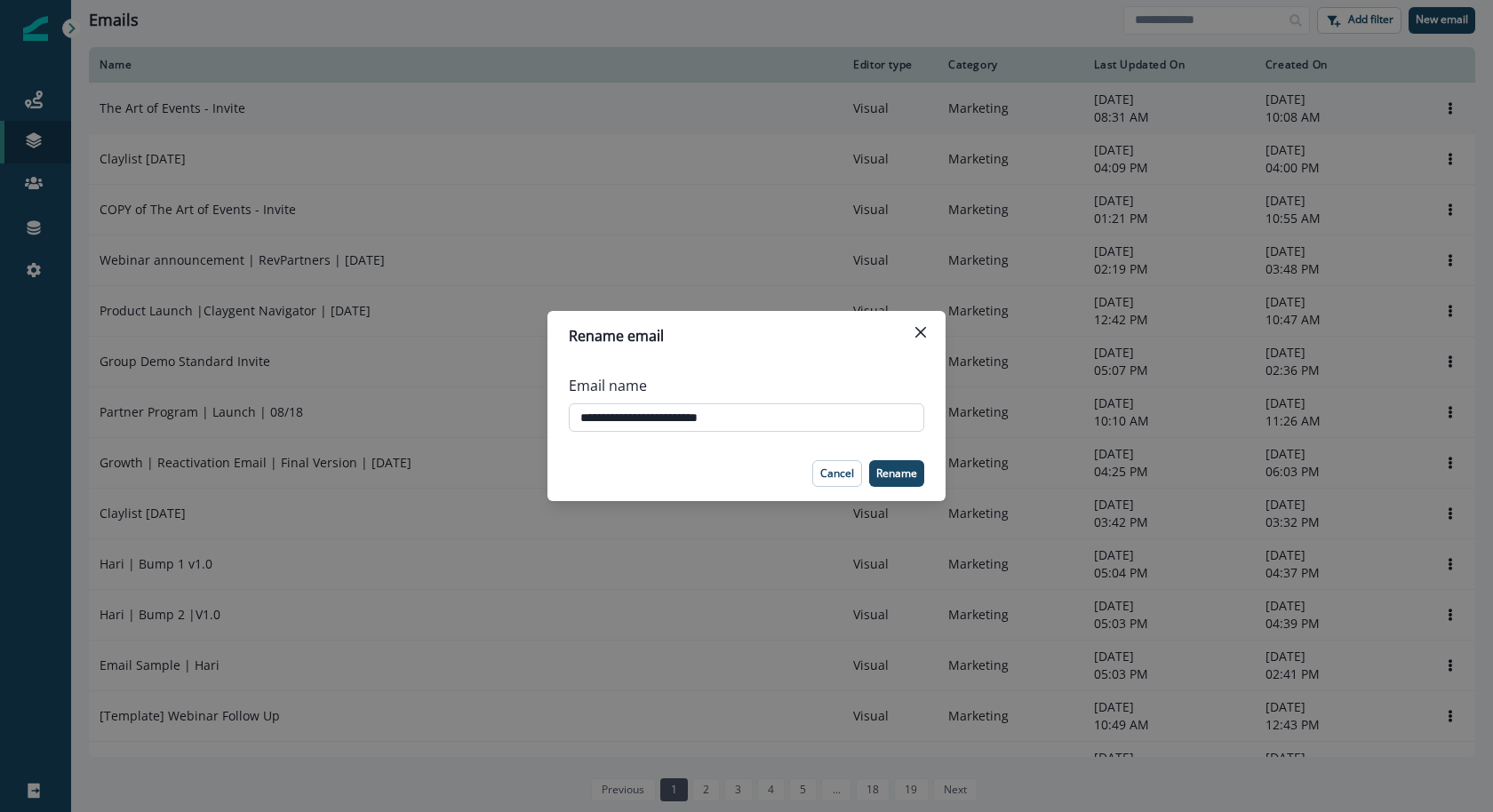
click at [572, 417] on input "**********" at bounding box center [746, 417] width 356 height 28
type input "**********"
click at [839, 486] on button "Cancel" at bounding box center [837, 473] width 50 height 26
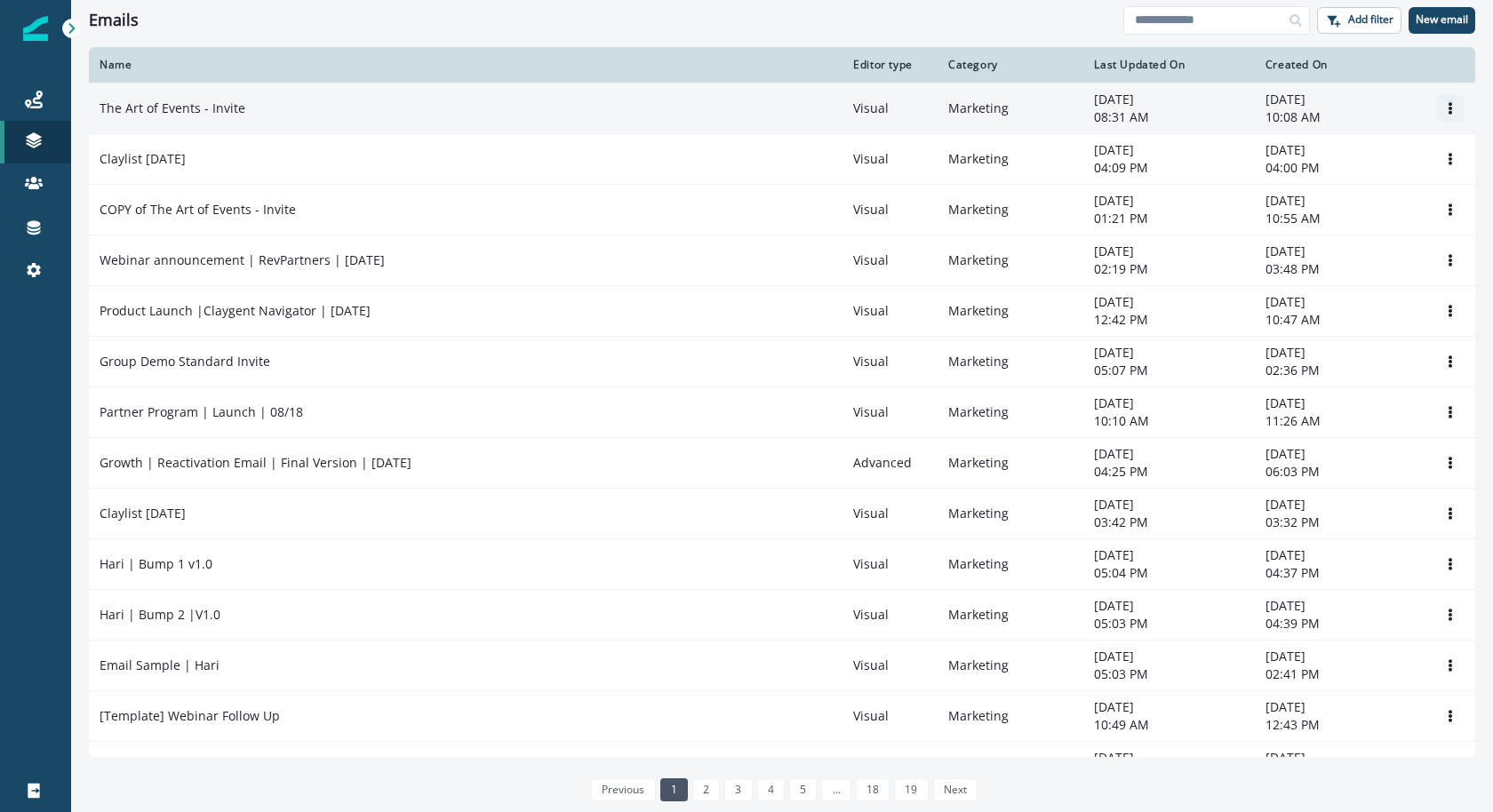
click at [1446, 102] on icon "Options" at bounding box center [1450, 108] width 13 height 13
click at [1416, 145] on button "Clone" at bounding box center [1365, 150] width 197 height 28
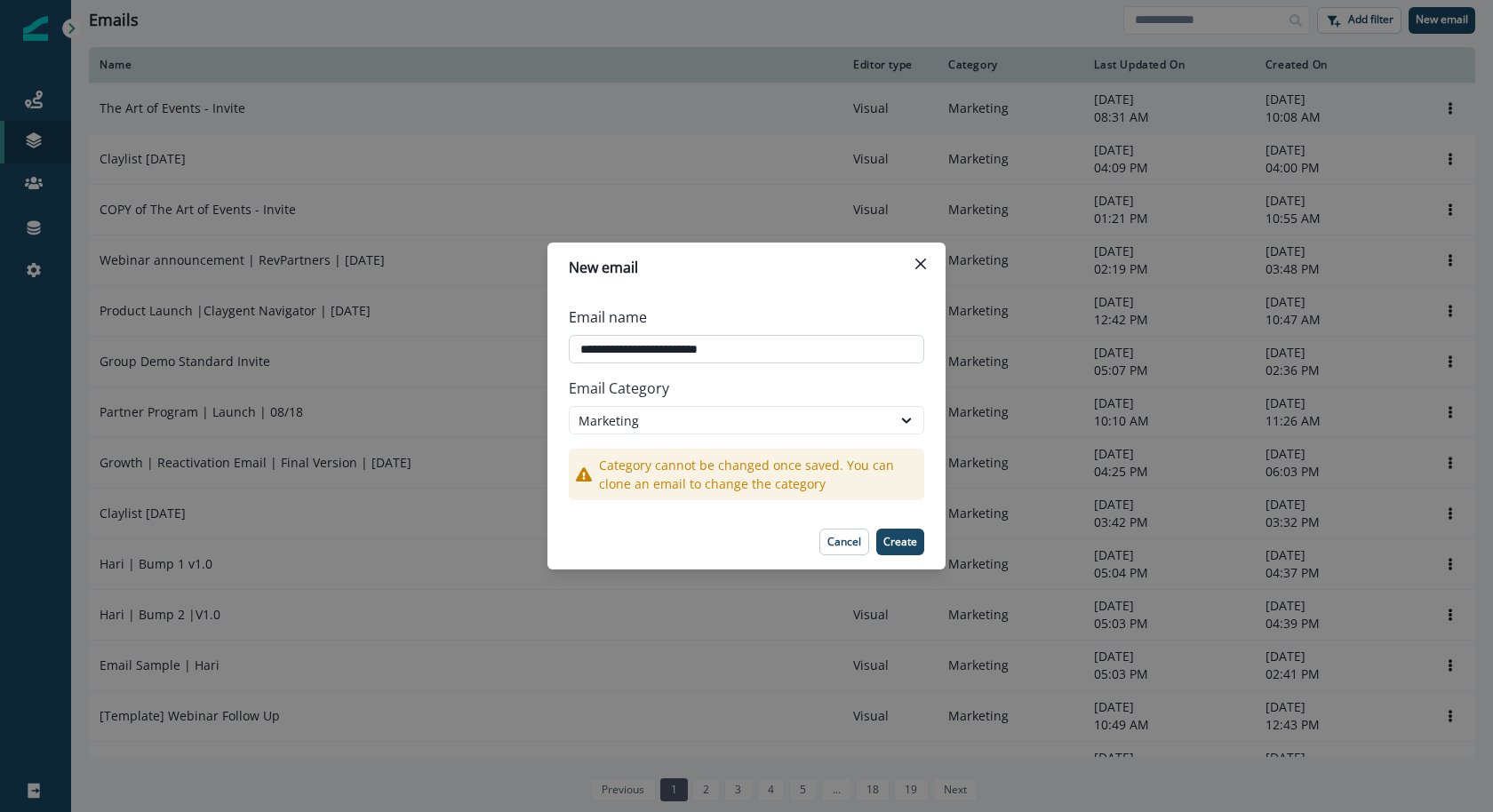
click at [576, 349] on input "**********" at bounding box center [746, 348] width 356 height 28
type input "**********"
click at [907, 536] on p "Create" at bounding box center [900, 542] width 34 height 13
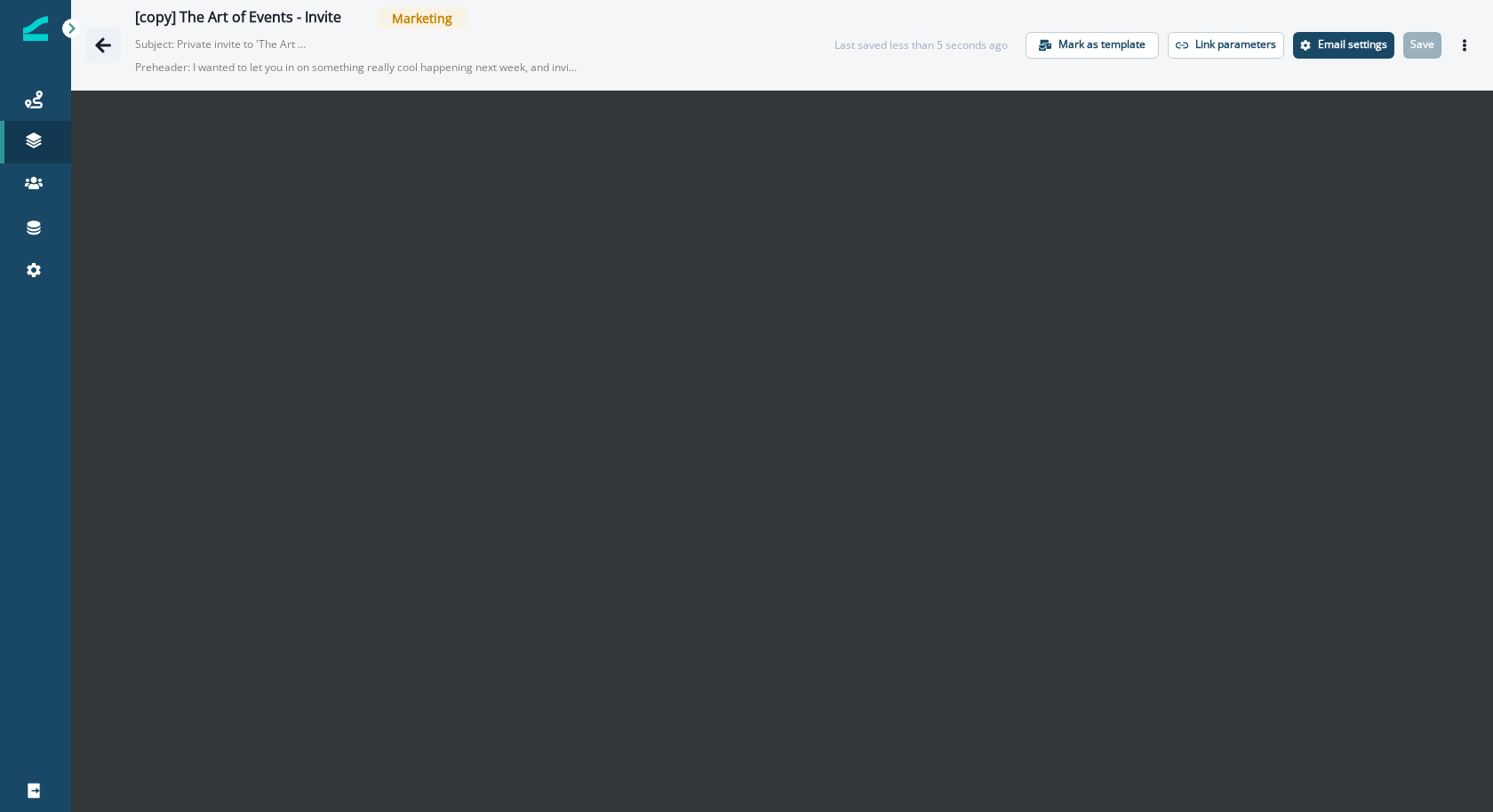
click at [102, 50] on icon "Go back" at bounding box center [104, 45] width 16 height 15
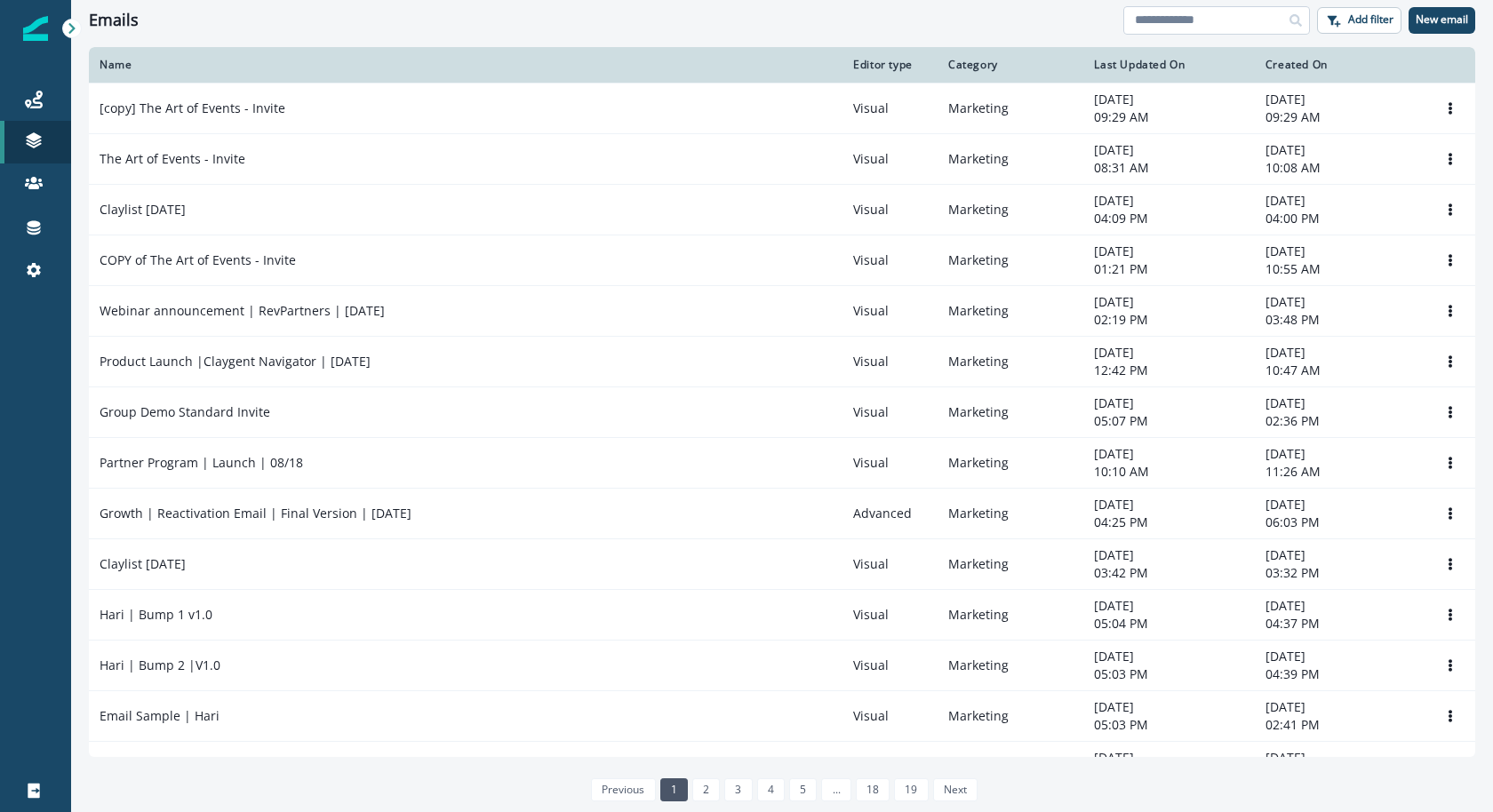
click at [1239, 28] on input at bounding box center [1216, 20] width 186 height 28
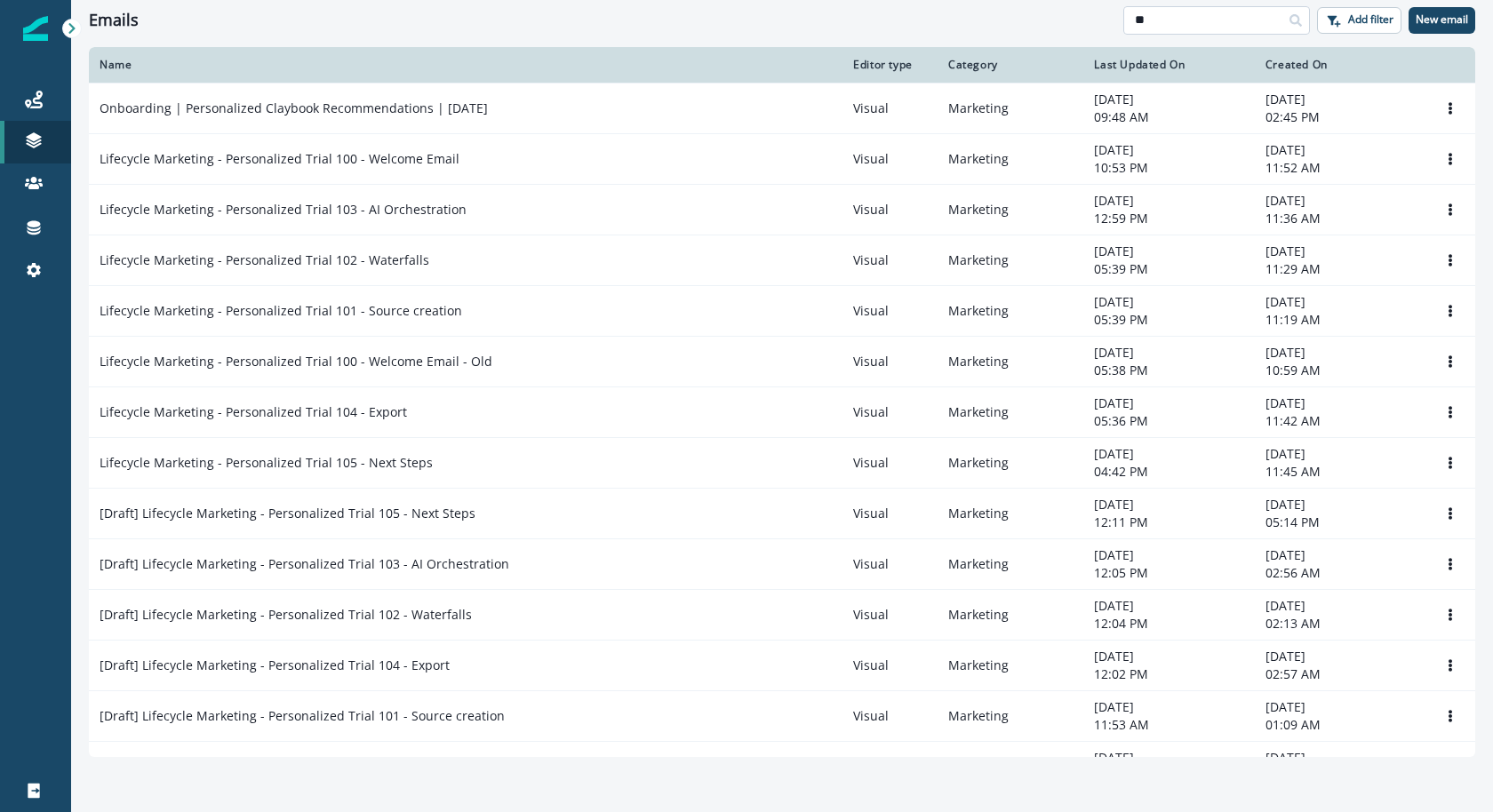
type input "*"
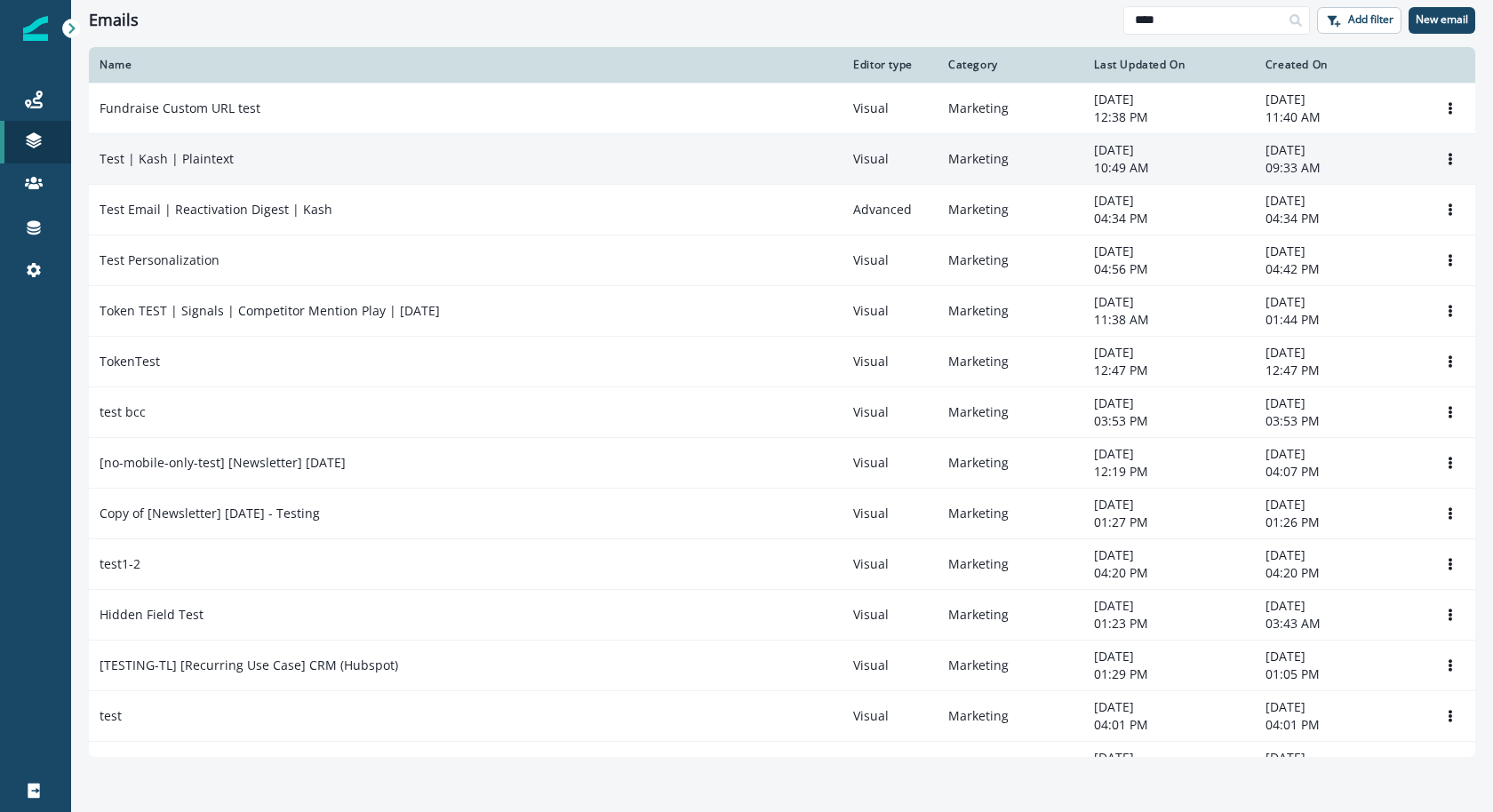
type input "****"
click at [393, 165] on div "Test | Kash | Plaintext" at bounding box center [465, 159] width 732 height 18
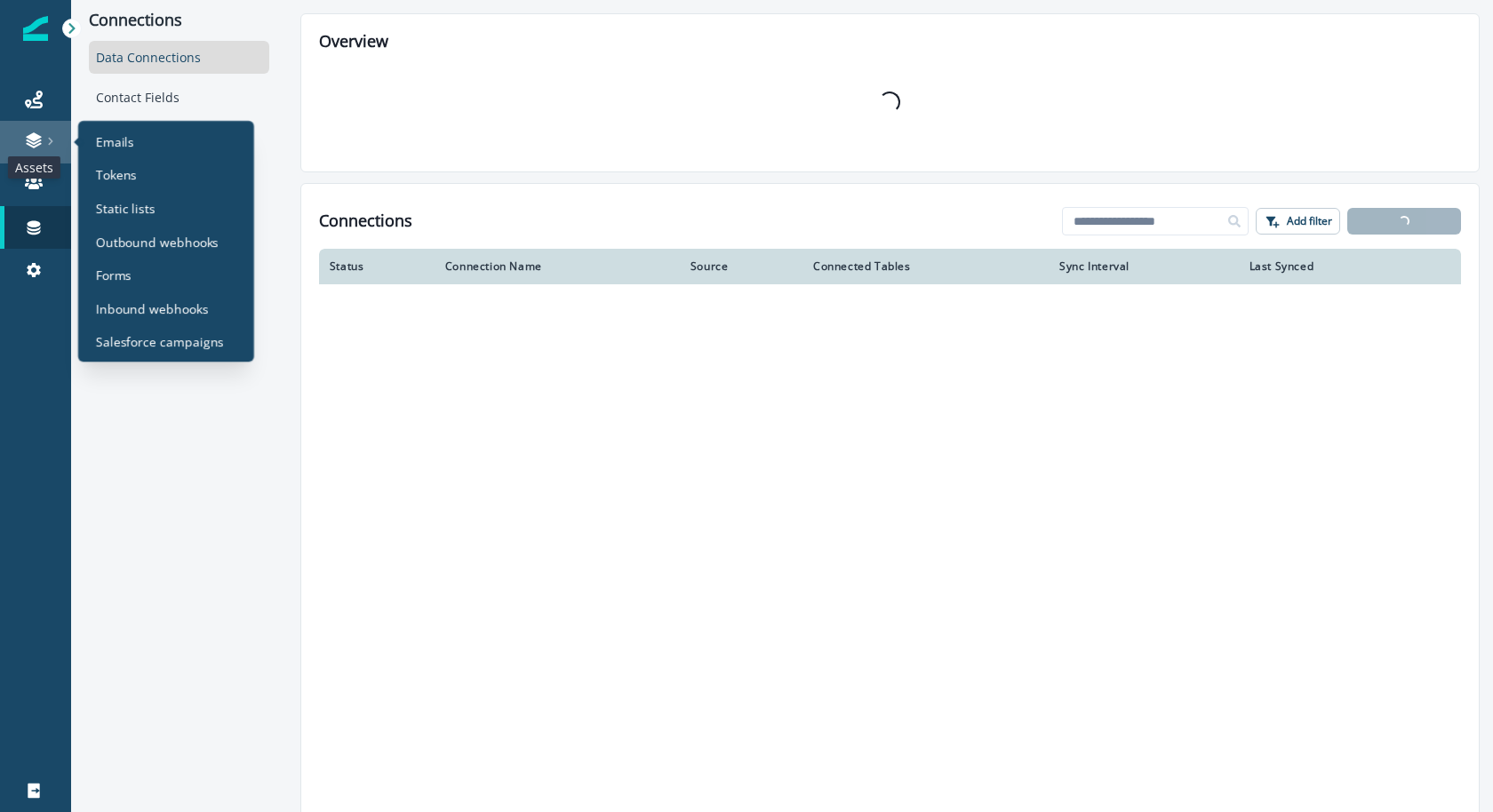
click at [27, 137] on icon at bounding box center [33, 137] width 15 height 9
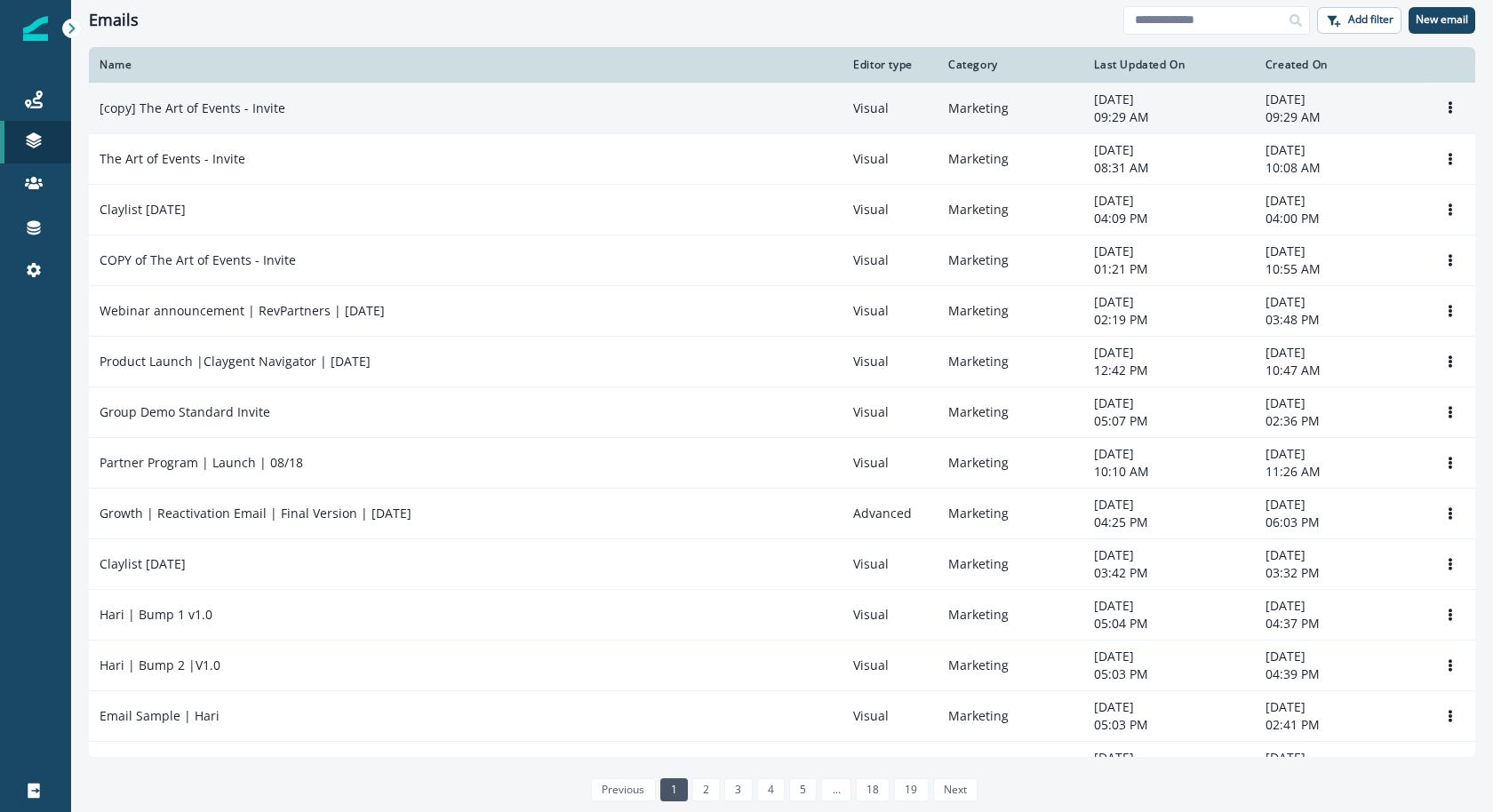
click at [328, 97] on td "[copy] The Art of Events - Invite" at bounding box center [466, 108] width 754 height 51
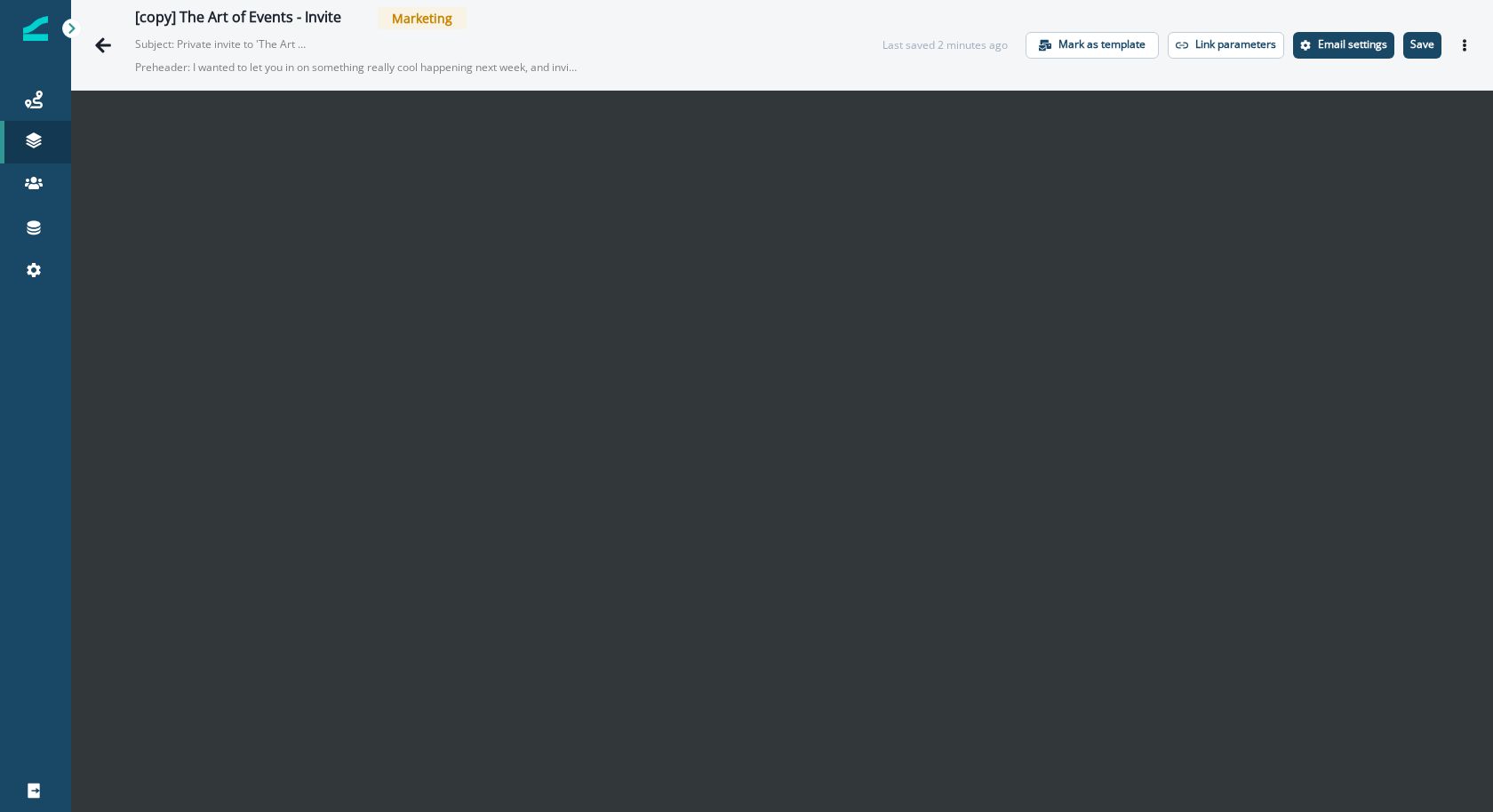
scroll to position [27, 0]
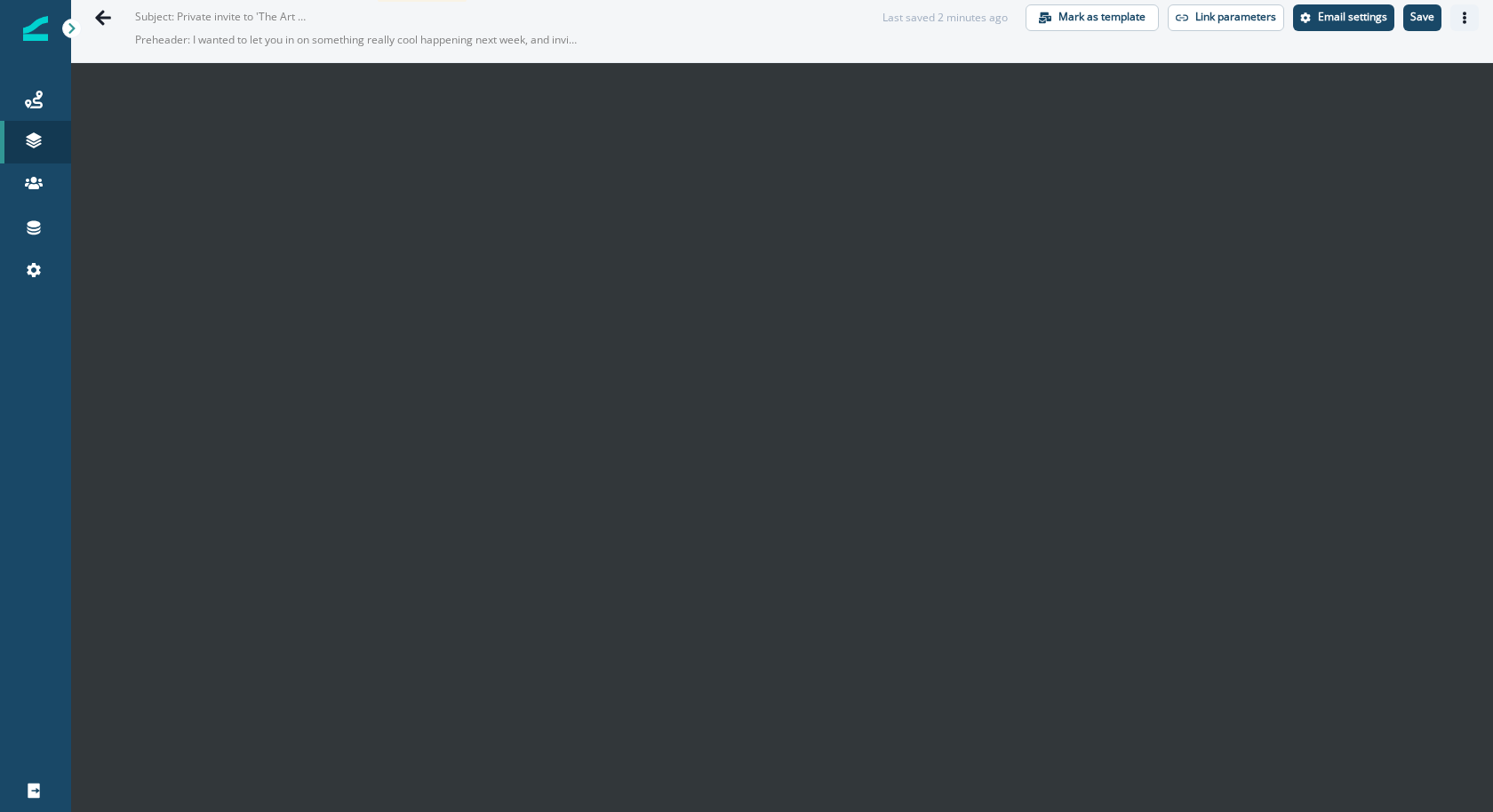
click at [1457, 20] on button "Actions" at bounding box center [1464, 17] width 28 height 26
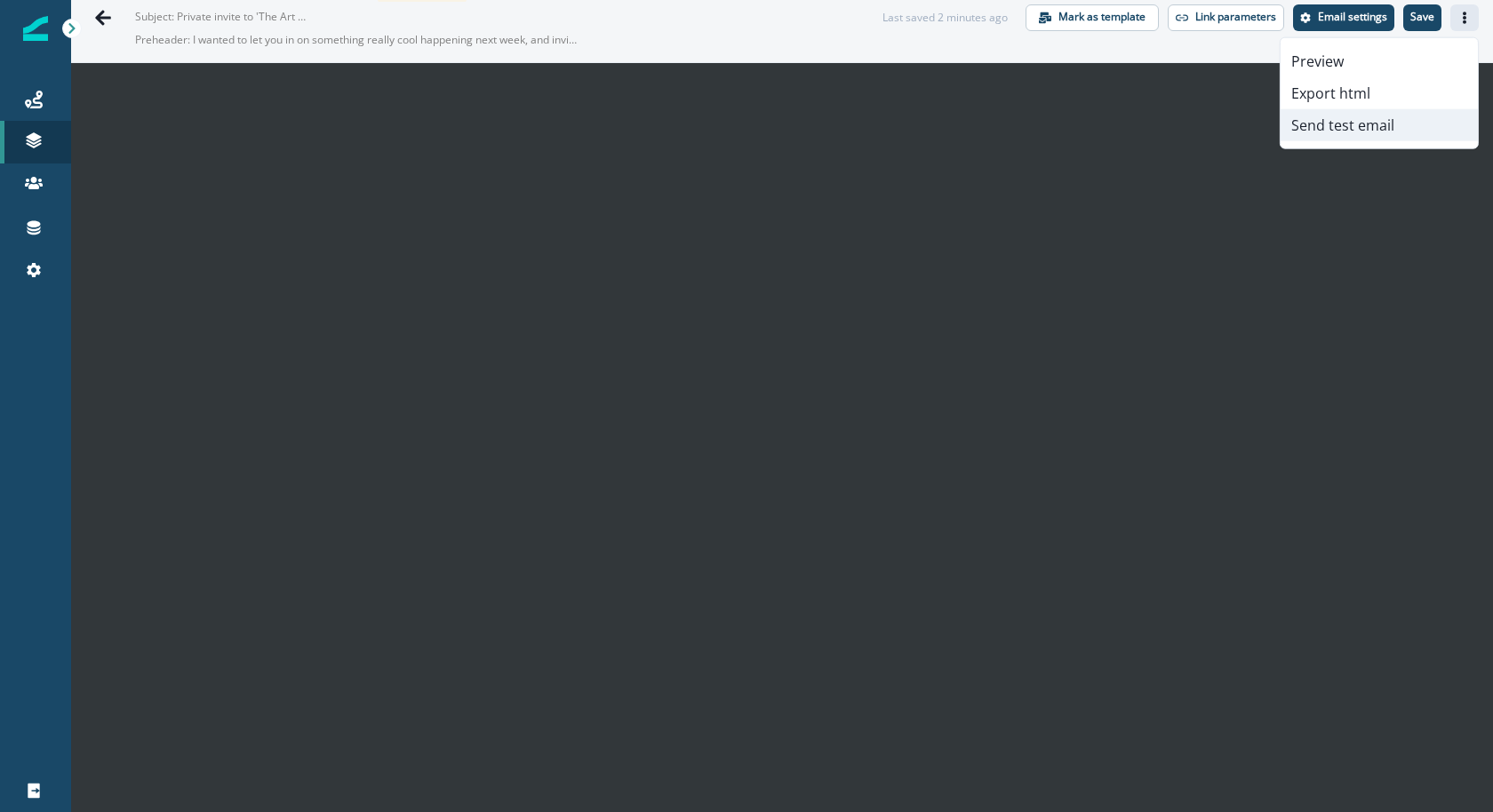
click at [1399, 120] on button "Send test email" at bounding box center [1378, 125] width 197 height 32
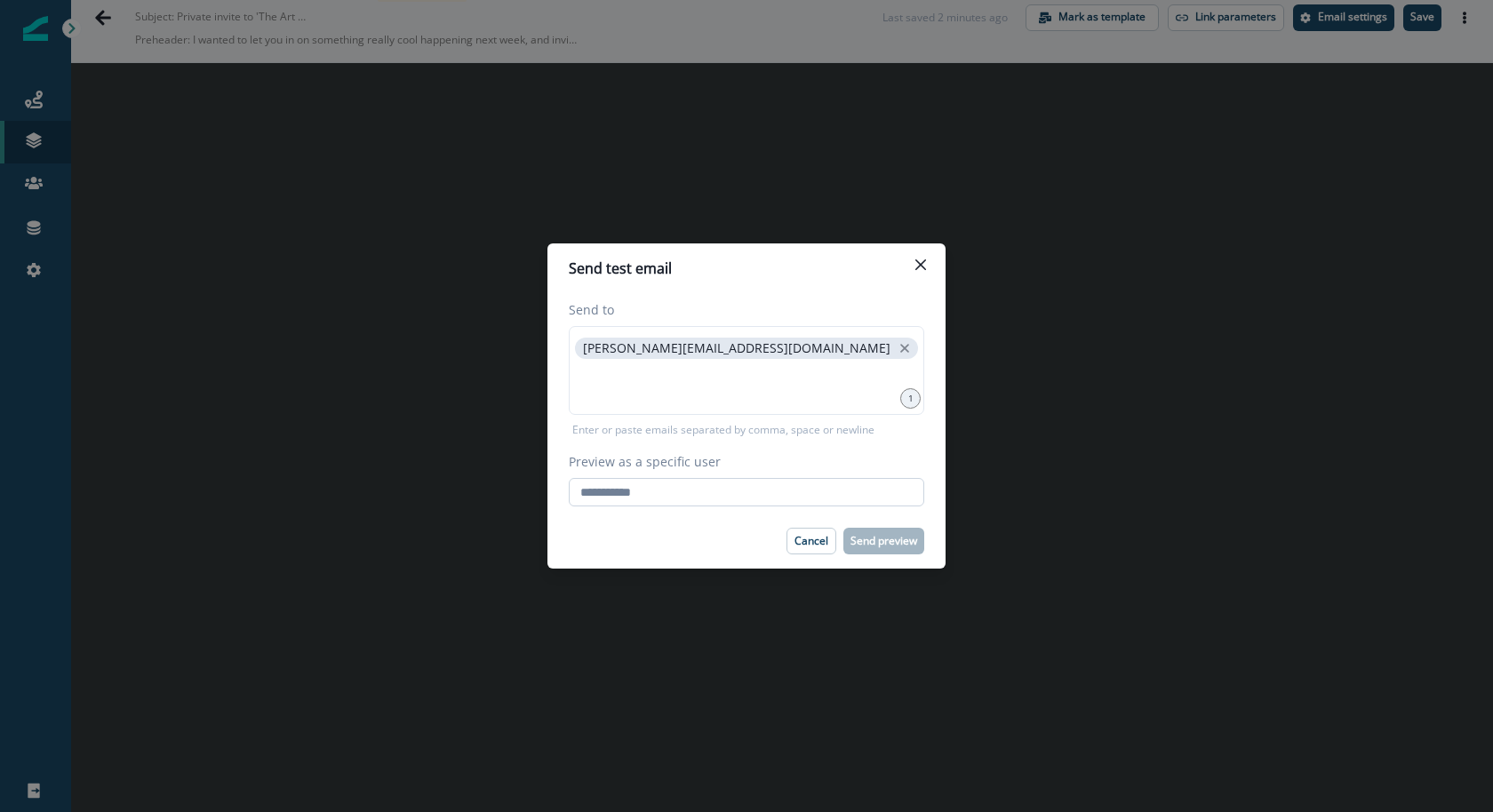
click at [804, 478] on input "Preview as a specific user" at bounding box center [746, 492] width 356 height 28
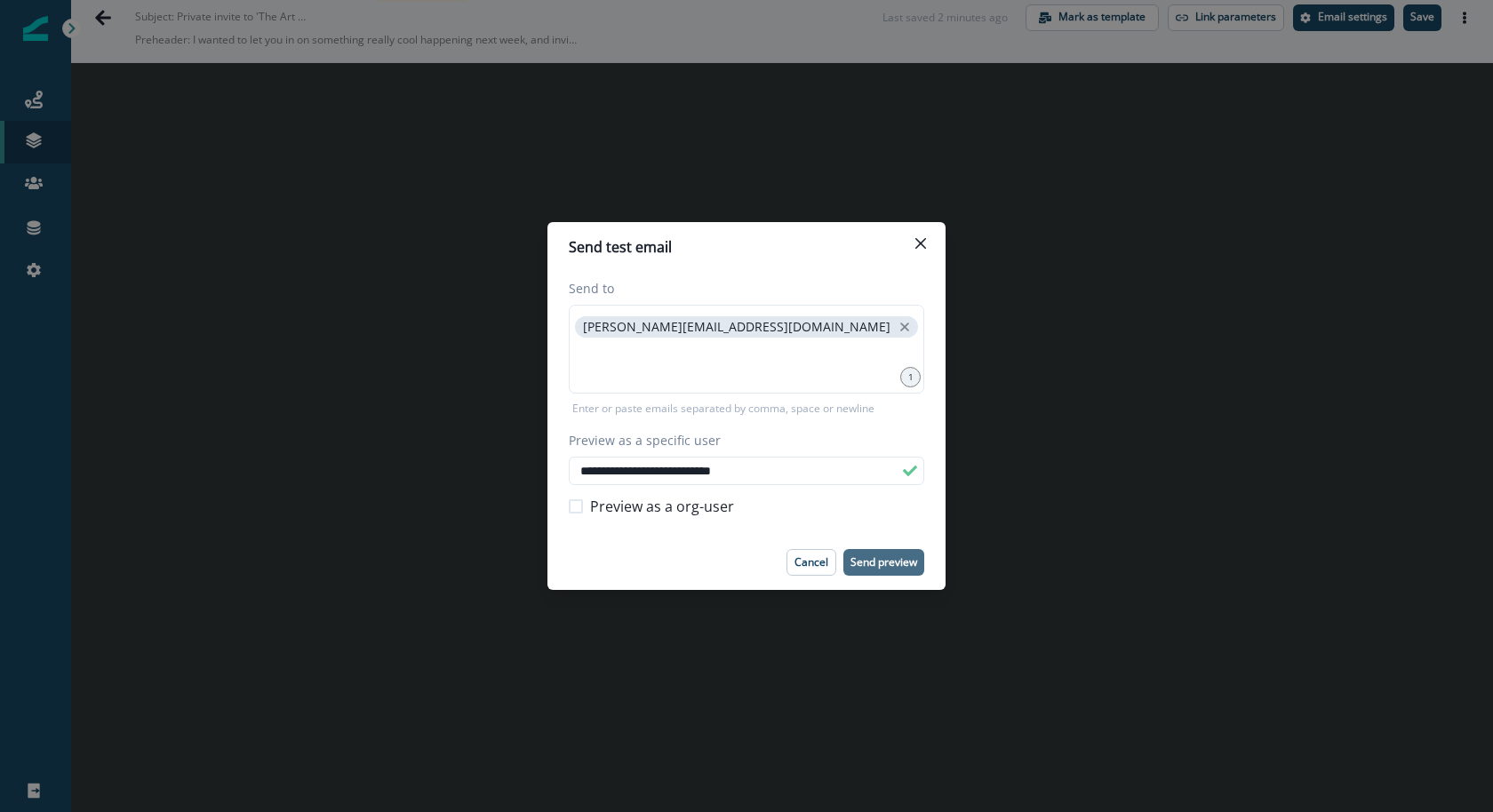
type input "**********"
click at [887, 570] on button "Send preview" at bounding box center [884, 562] width 81 height 26
click at [925, 247] on icon "Close" at bounding box center [921, 244] width 11 height 11
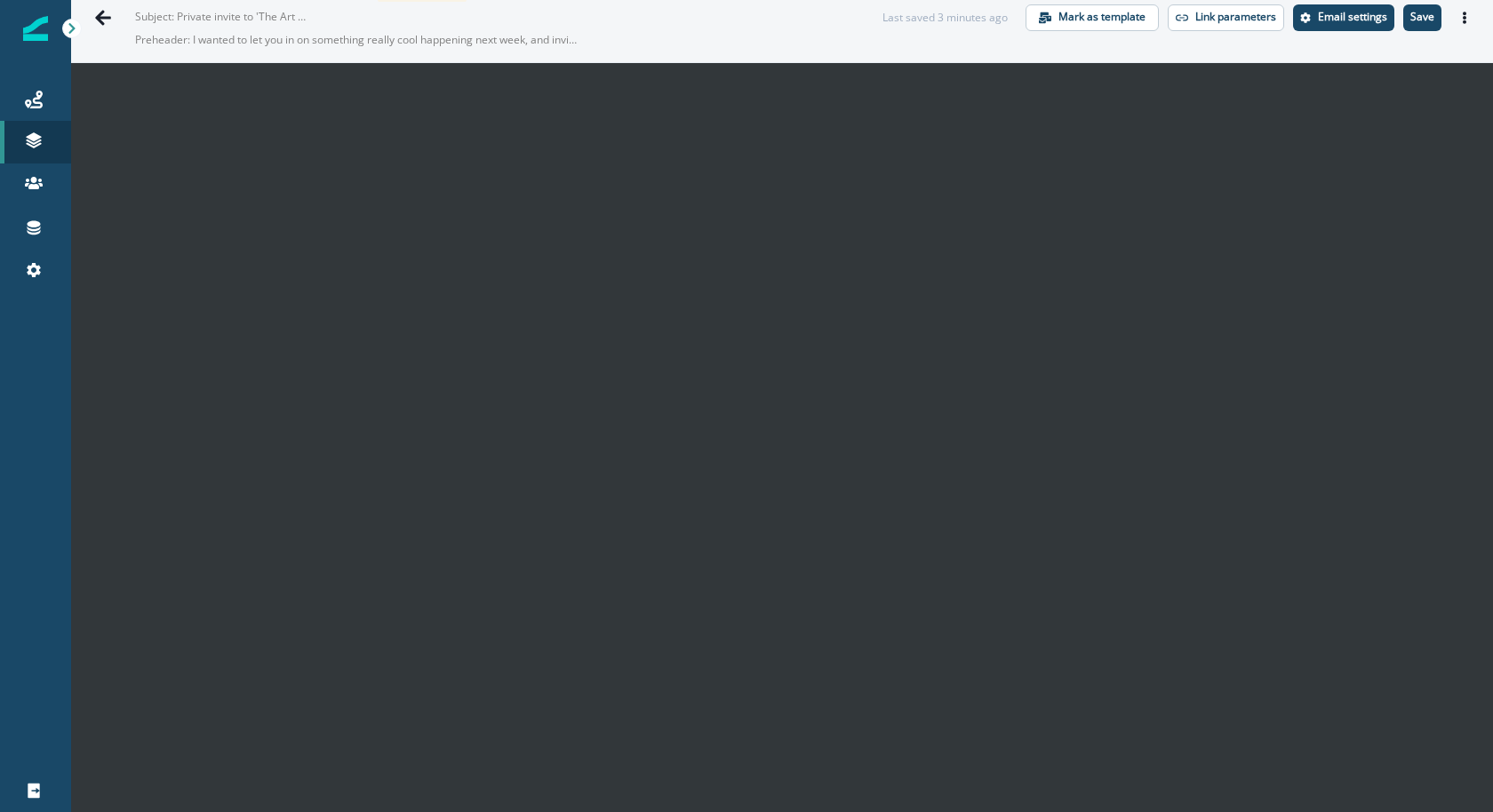
scroll to position [0, 0]
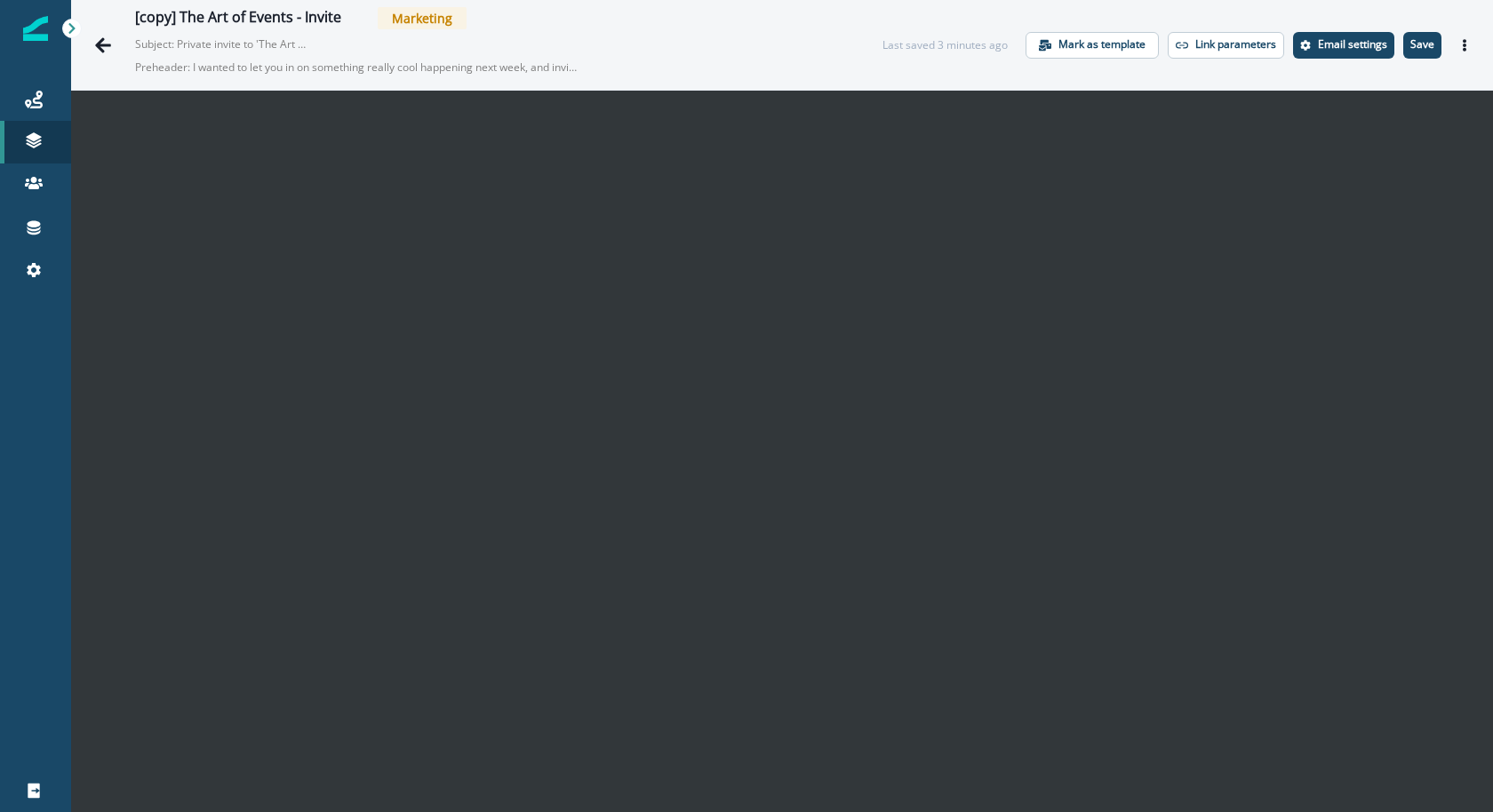
click at [1441, 47] on div "Last saved 3 minutes ago Mark as template Link parameters Email settings Save P…" at bounding box center [1181, 45] width 596 height 26
click at [1430, 45] on p "Save" at bounding box center [1422, 45] width 24 height 13
click at [1471, 53] on button "Actions" at bounding box center [1464, 45] width 28 height 26
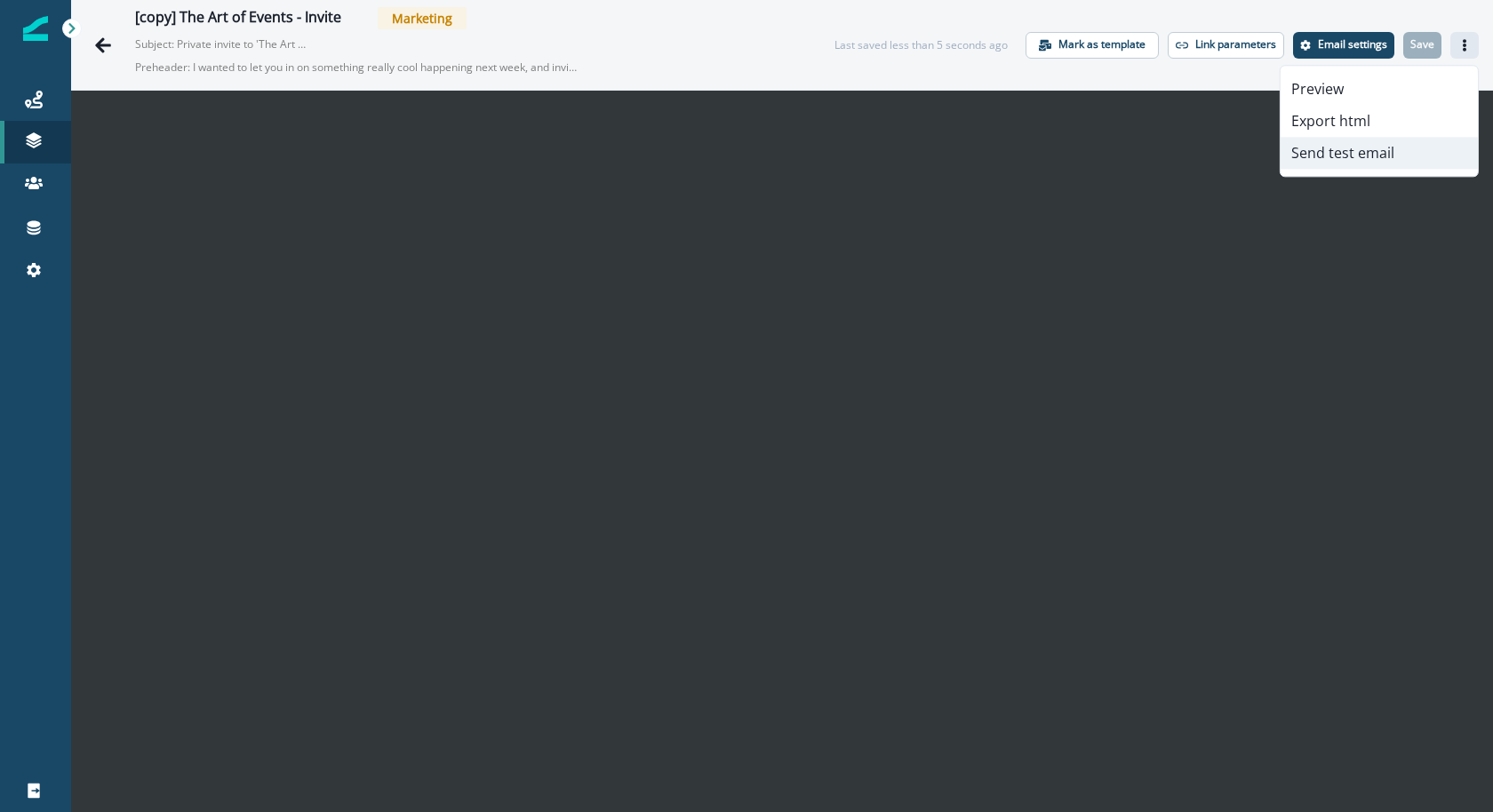
click at [1382, 165] on button "Send test email" at bounding box center [1378, 153] width 197 height 32
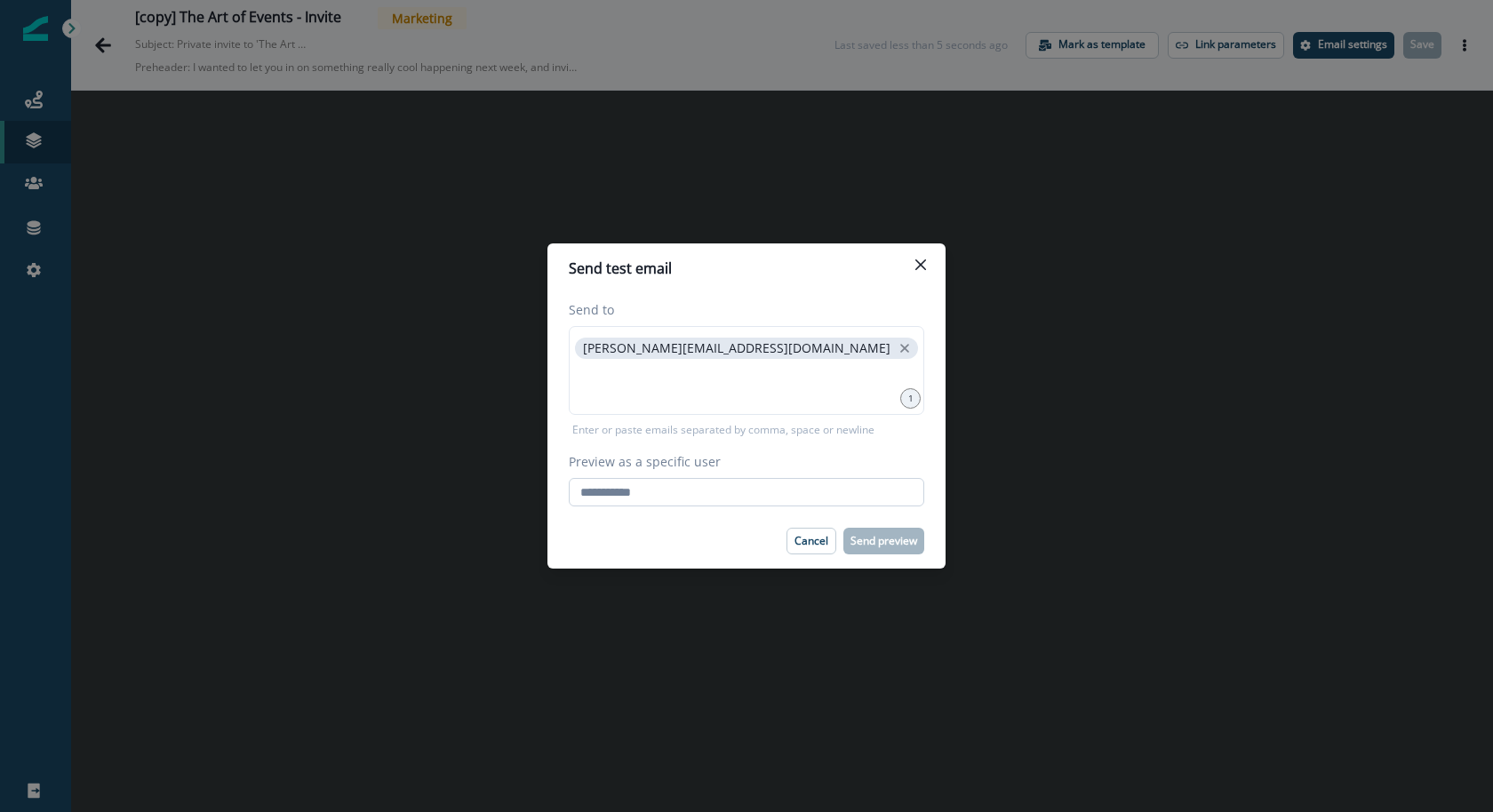
click at [758, 505] on input "Preview as a specific user" at bounding box center [746, 492] width 356 height 28
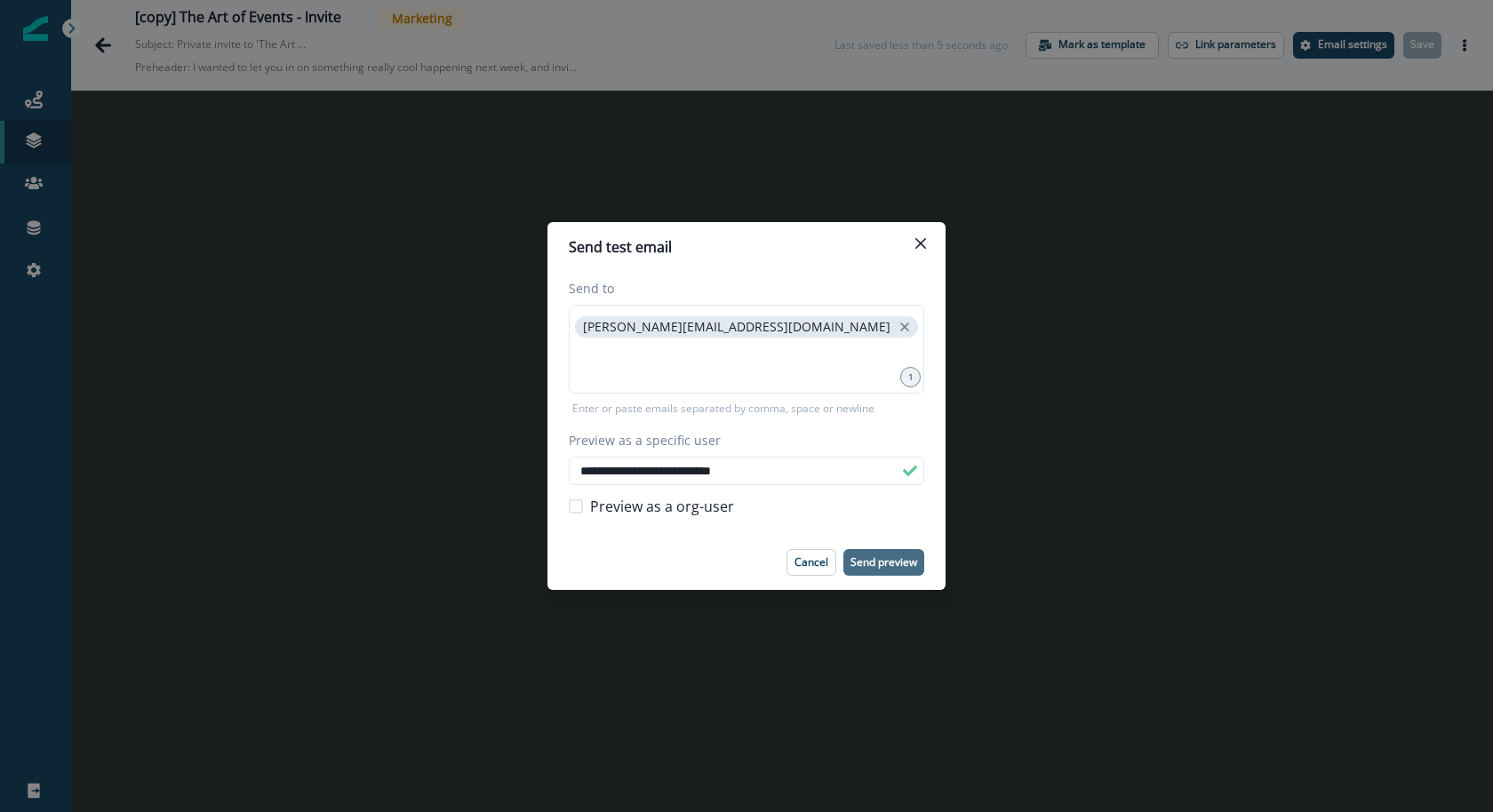
type input "**********"
click at [886, 566] on p "Send preview" at bounding box center [883, 563] width 66 height 13
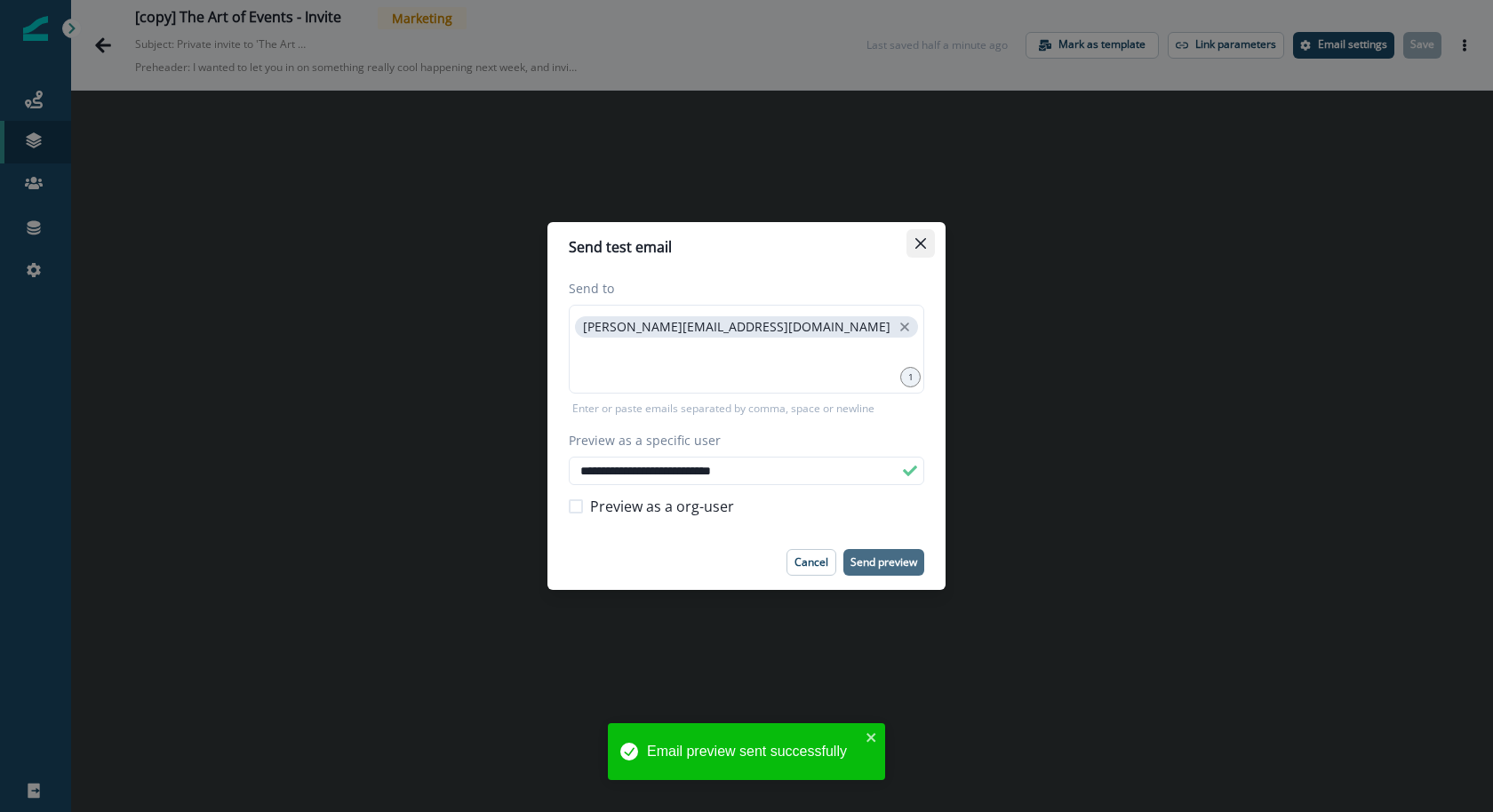
click at [920, 248] on icon "Close" at bounding box center [921, 244] width 11 height 11
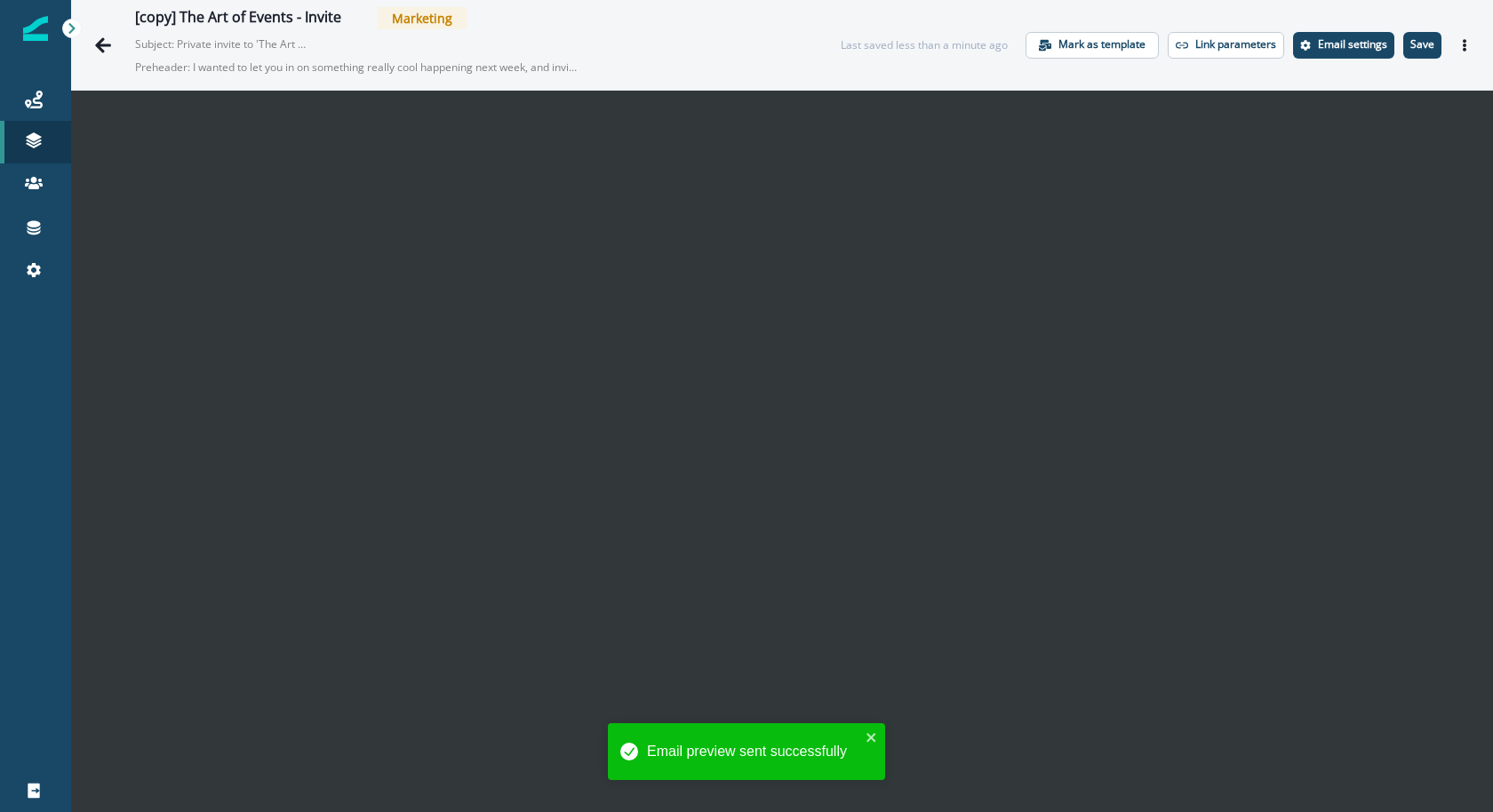
scroll to position [27, 0]
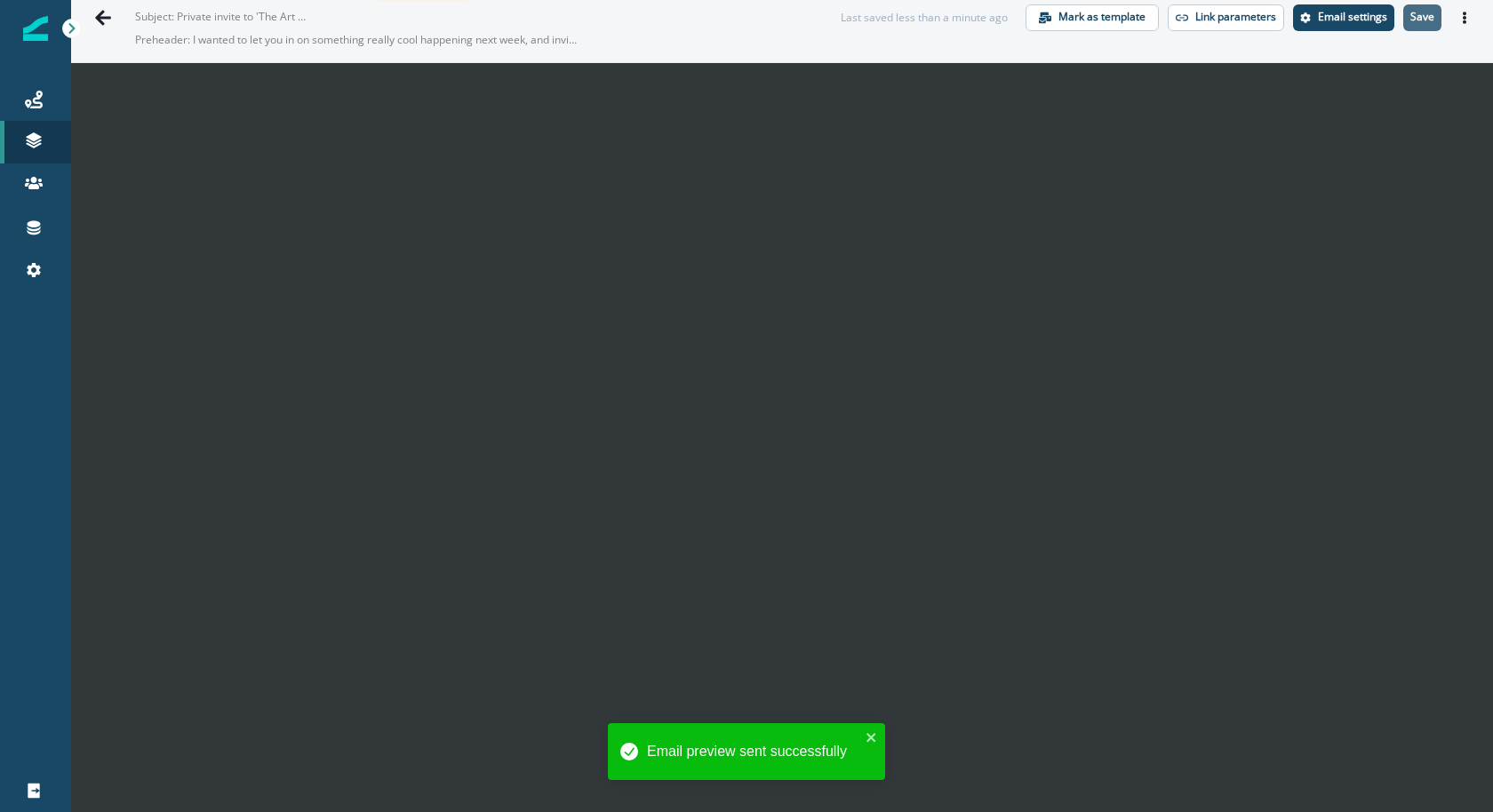
click at [1425, 21] on p "Save" at bounding box center [1422, 17] width 24 height 13
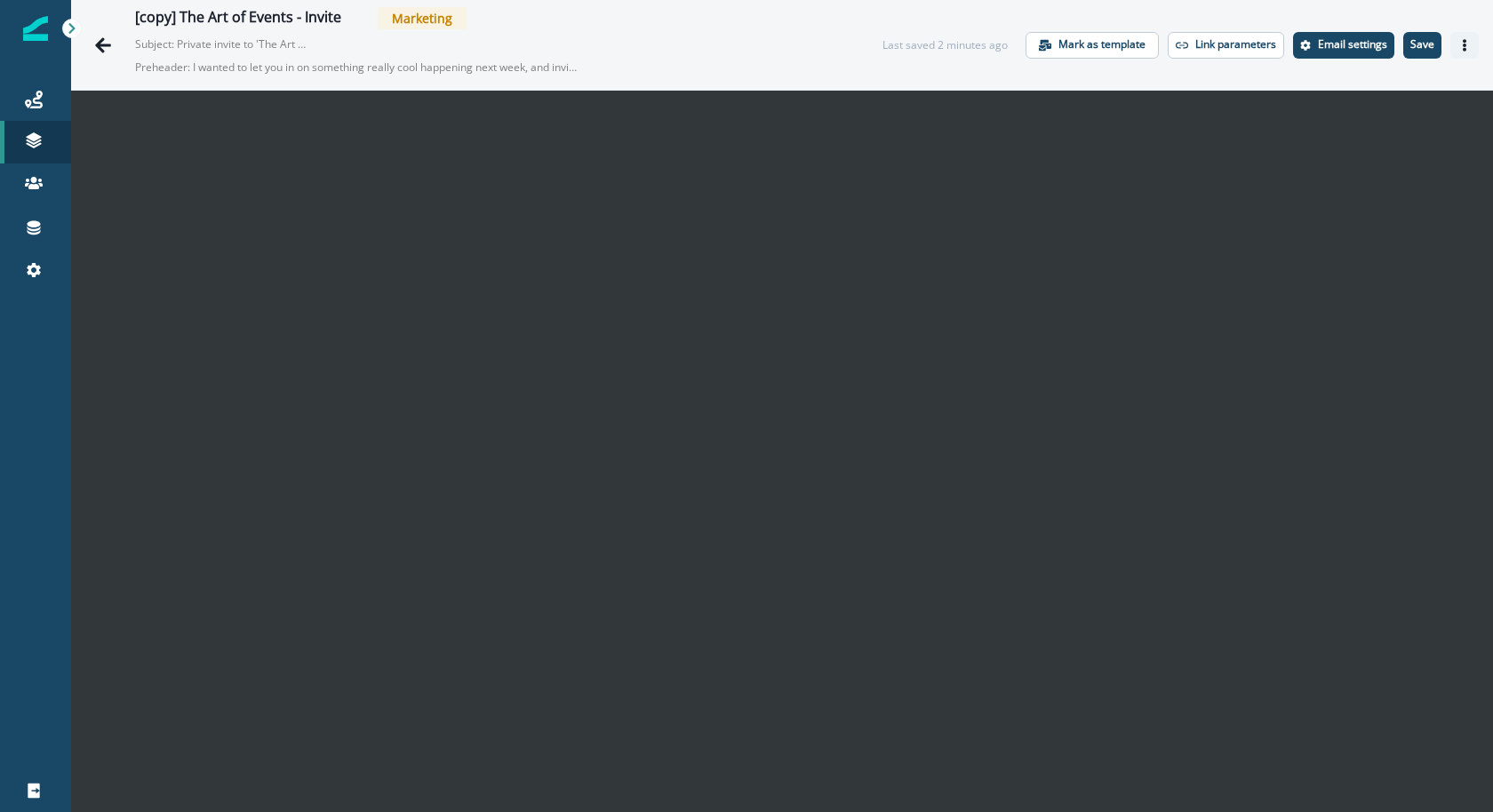
click at [1461, 55] on button "Actions" at bounding box center [1464, 45] width 28 height 26
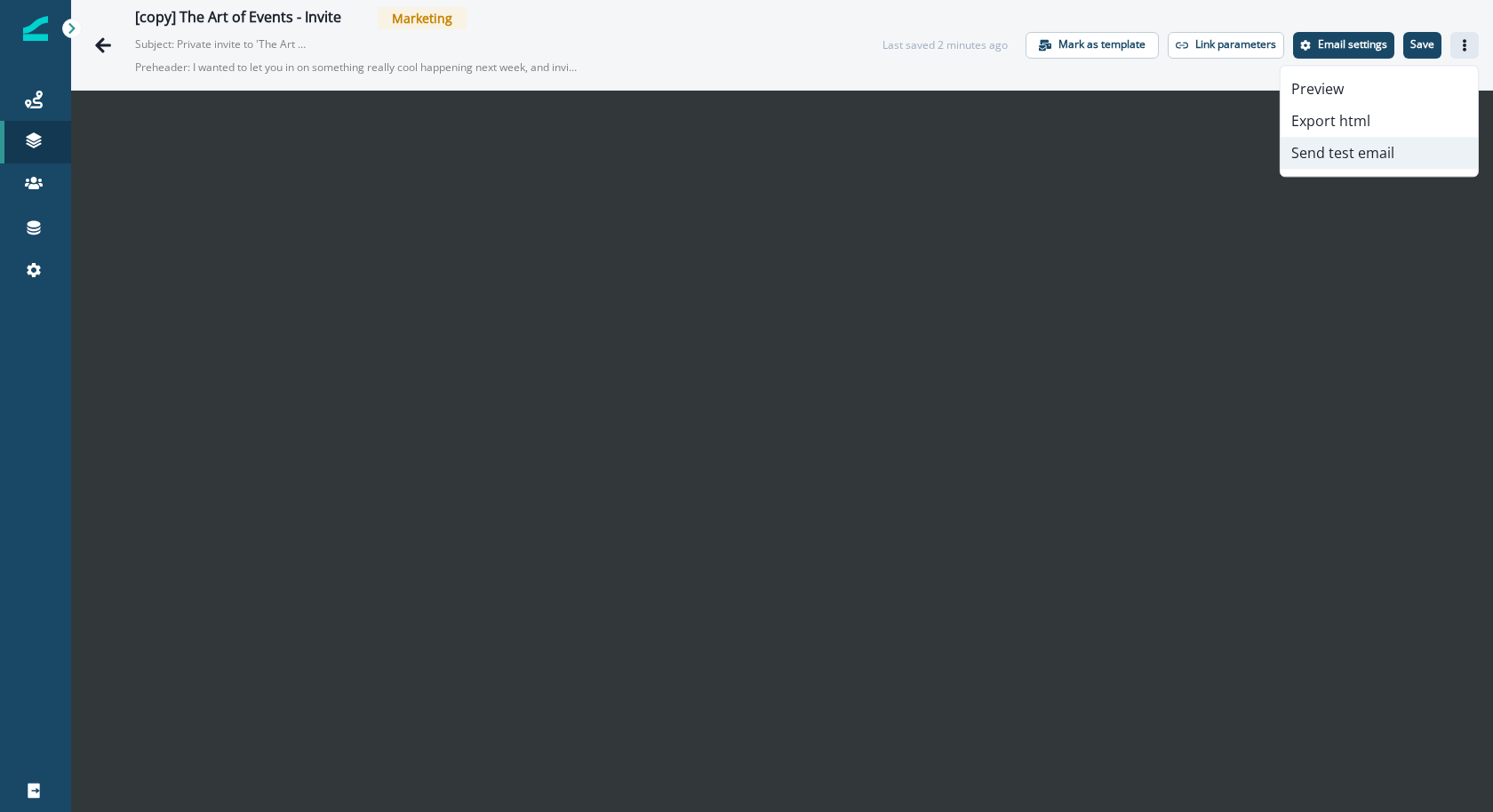
click at [1383, 144] on button "Send test email" at bounding box center [1378, 153] width 197 height 32
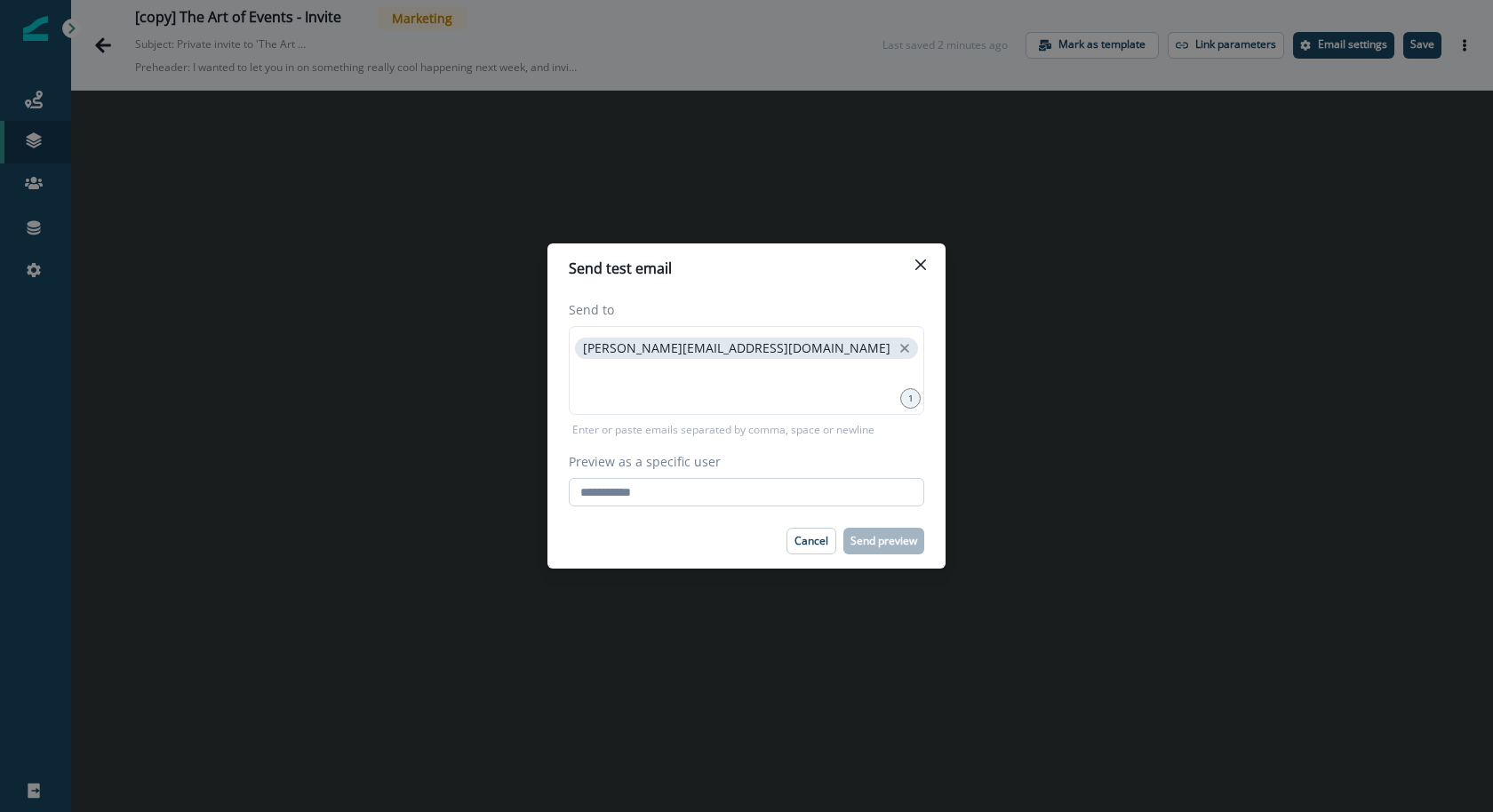
click at [716, 497] on input "Preview as a specific user" at bounding box center [746, 492] width 356 height 28
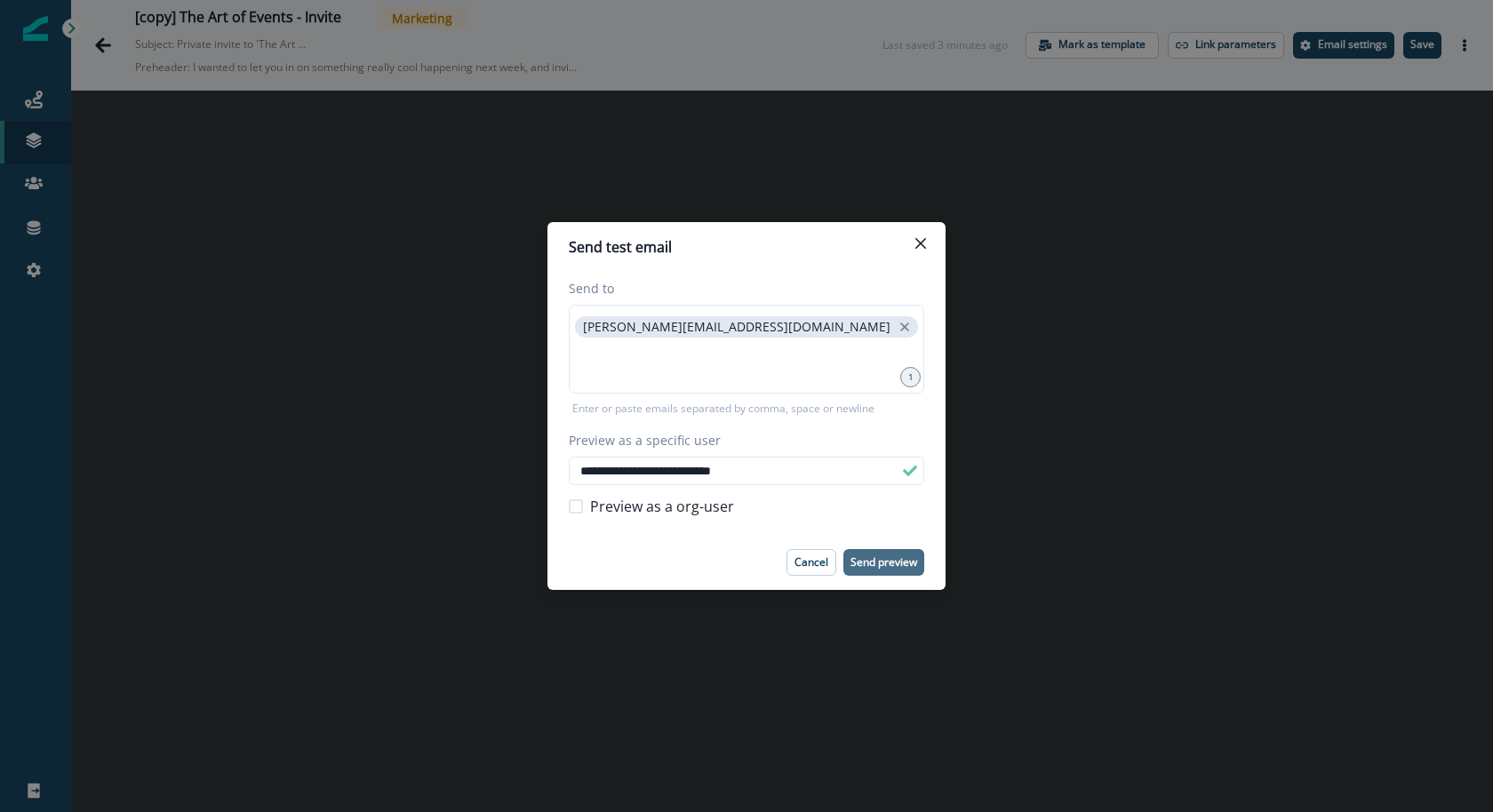
type input "**********"
click at [877, 556] on p "Send preview" at bounding box center [883, 563] width 66 height 13
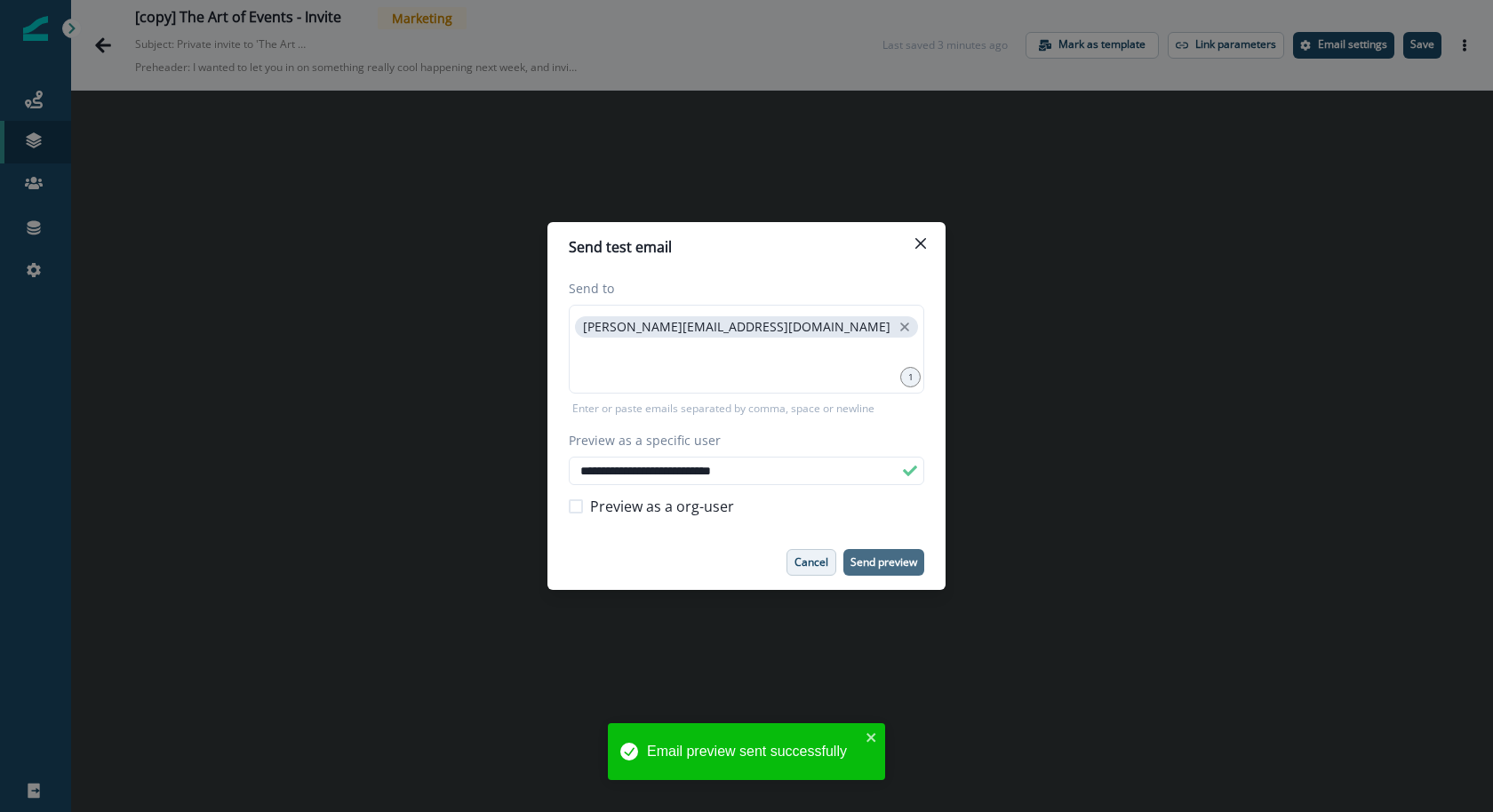
click at [818, 568] on p "Cancel" at bounding box center [811, 563] width 34 height 13
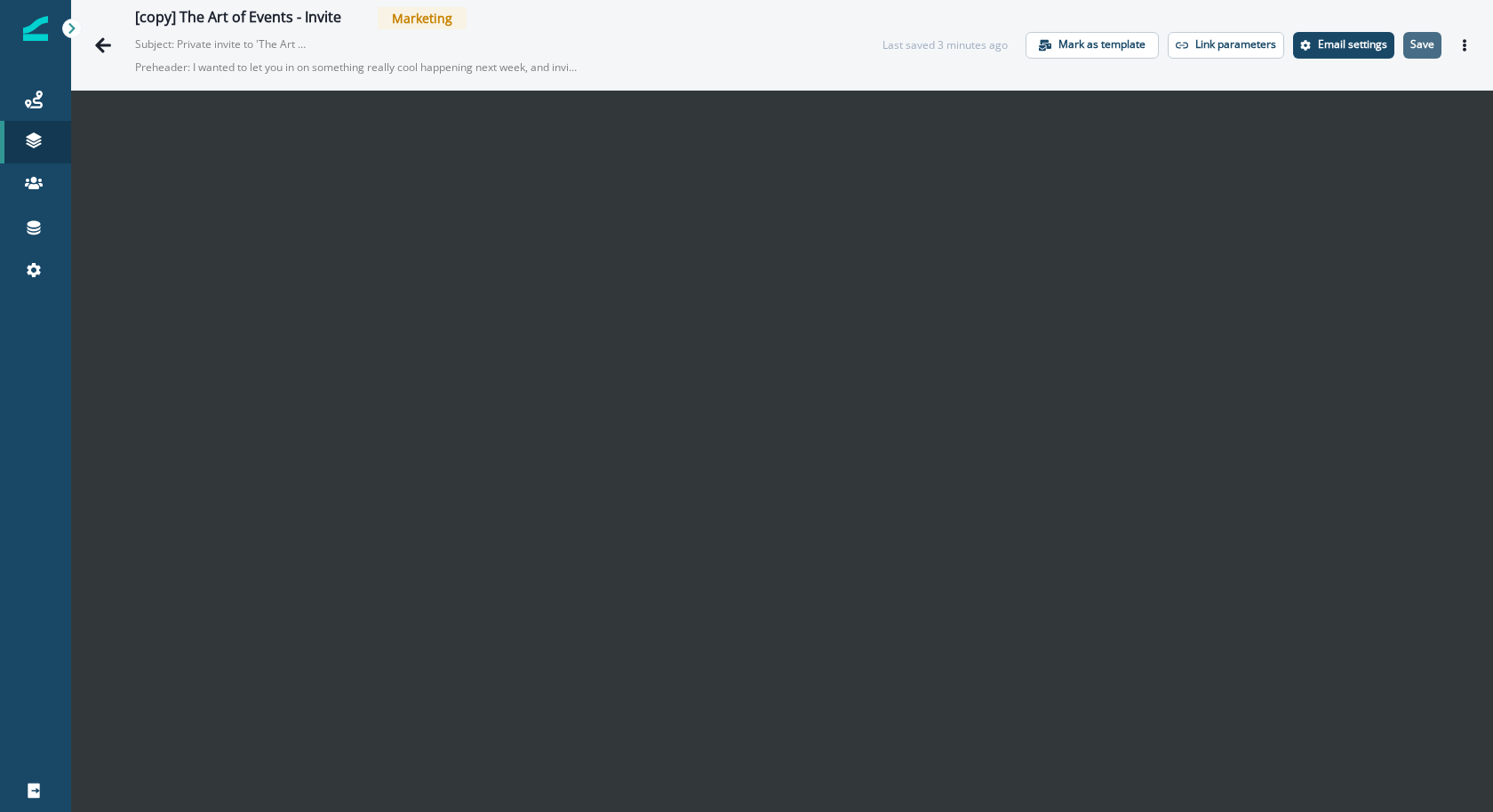
click at [1426, 43] on p "Save" at bounding box center [1422, 45] width 24 height 13
click at [104, 39] on icon "Go back" at bounding box center [104, 45] width 18 height 18
